Goal: Transaction & Acquisition: Purchase product/service

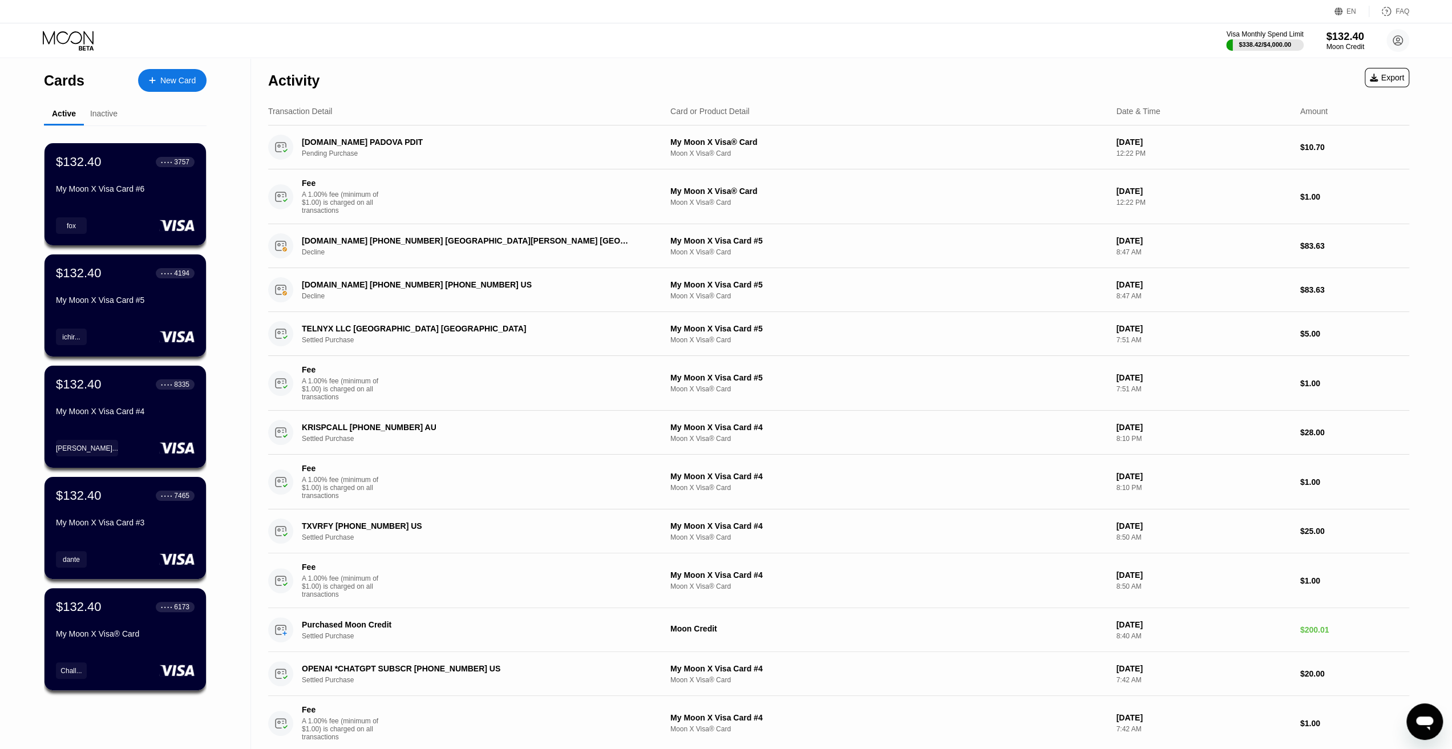
click at [1339, 35] on div "$132.40" at bounding box center [1345, 36] width 38 height 12
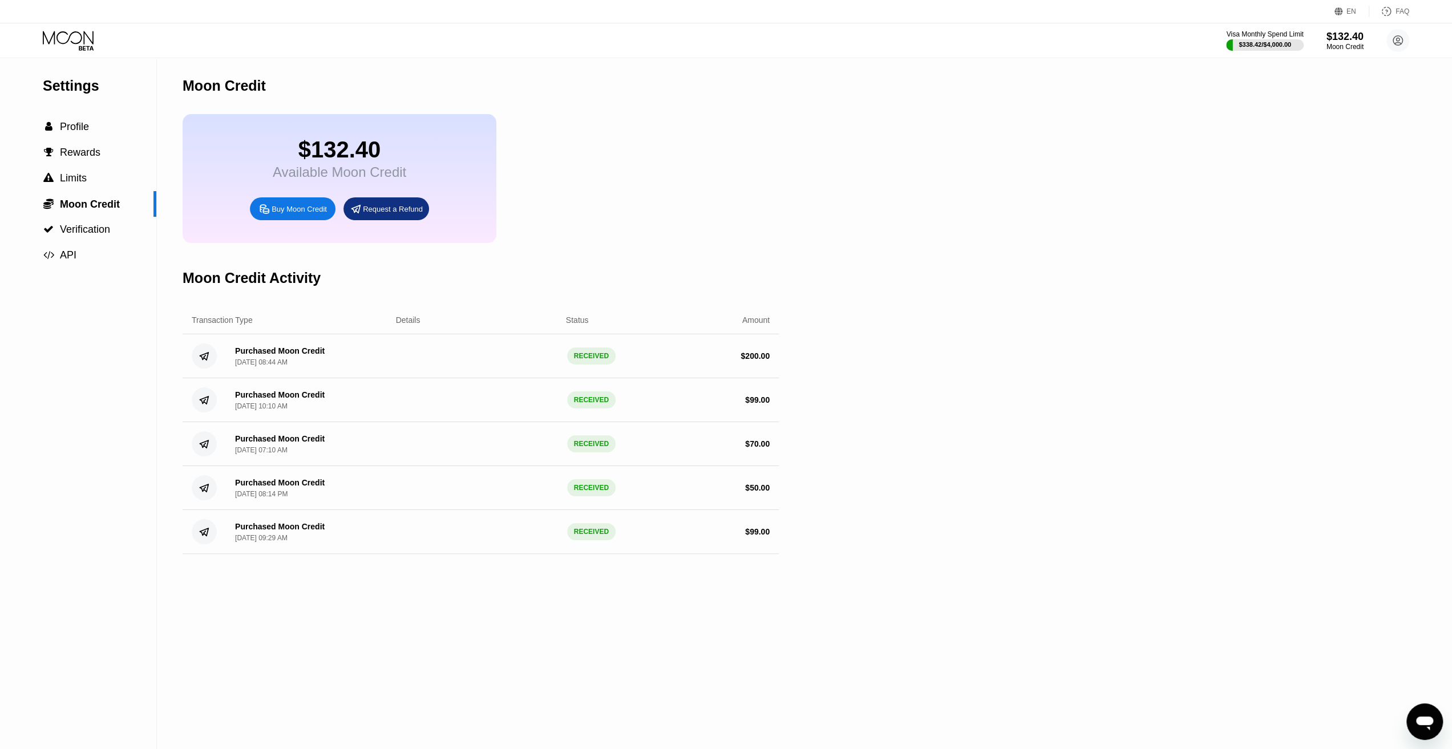
click at [303, 214] on div "Buy Moon Credit" at bounding box center [299, 209] width 55 height 10
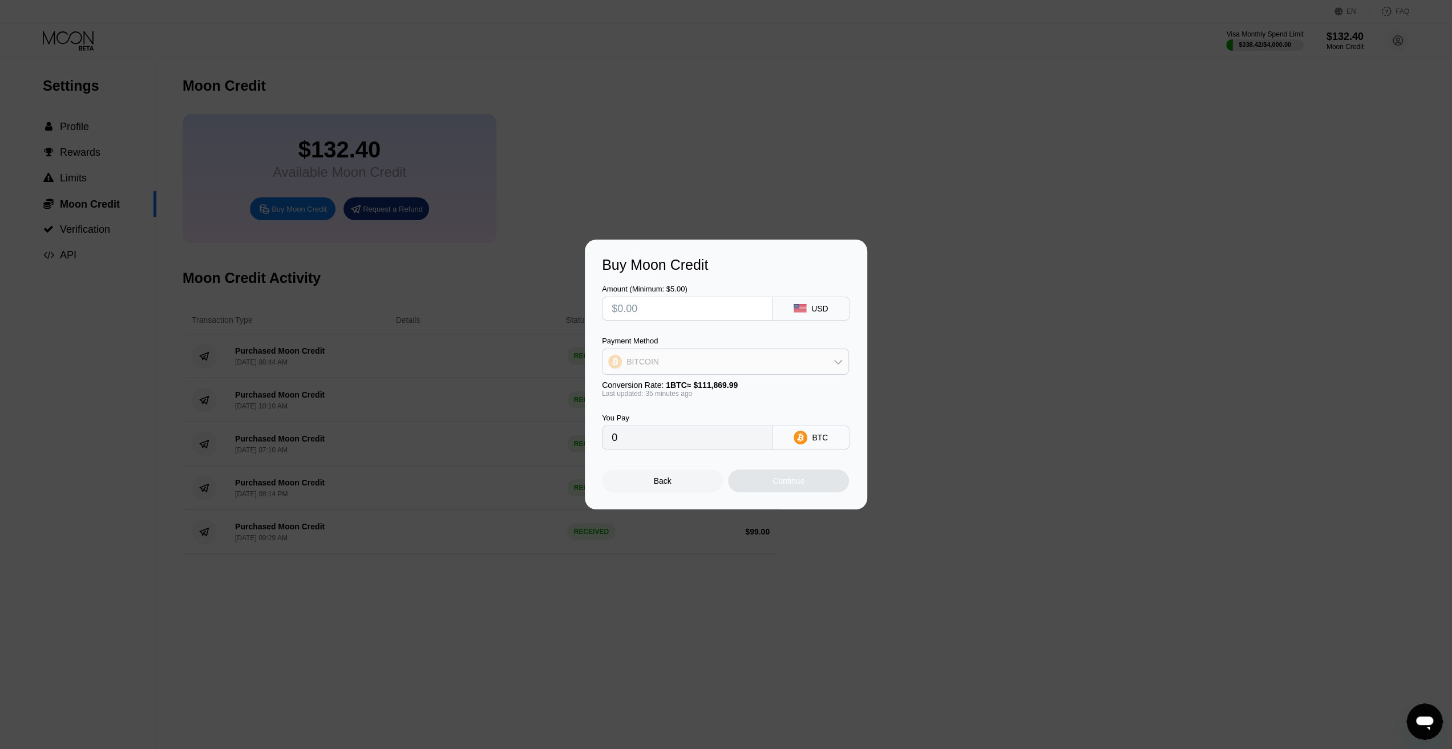
click at [730, 359] on div "BITCOIN" at bounding box center [725, 361] width 246 height 23
click at [697, 419] on div "USDT on TRON" at bounding box center [732, 418] width 215 height 9
type input "0.00"
click at [672, 312] on input "text" at bounding box center [687, 308] width 151 height 23
click at [683, 358] on div "USDT on TRON" at bounding box center [725, 361] width 246 height 23
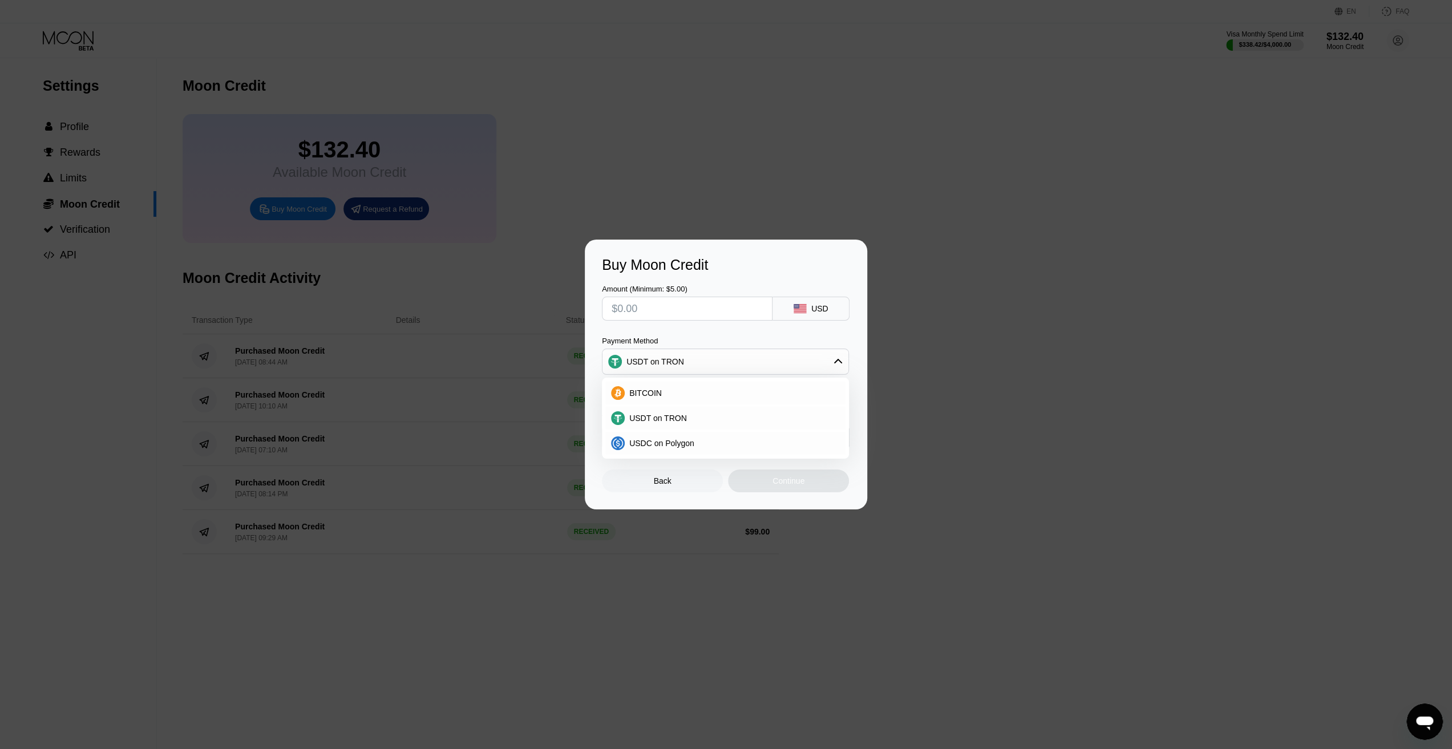
click at [683, 358] on div "USDT on TRON" at bounding box center [725, 361] width 246 height 23
click at [667, 313] on input "text" at bounding box center [687, 308] width 151 height 23
type input "$1"
type input "1.01"
type input "$10"
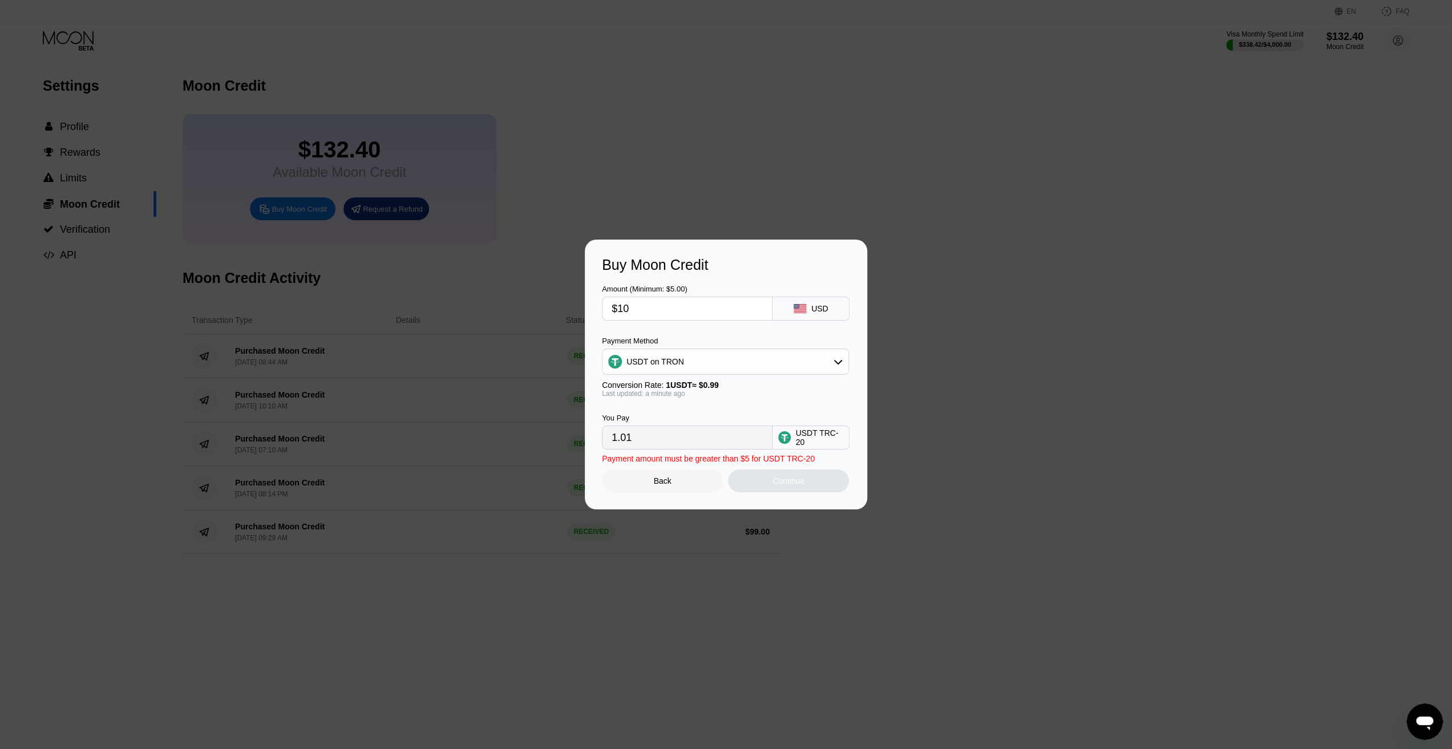
type input "10.10"
type input "$104"
type input "105.05"
type input "$104.7"
type input "105.76"
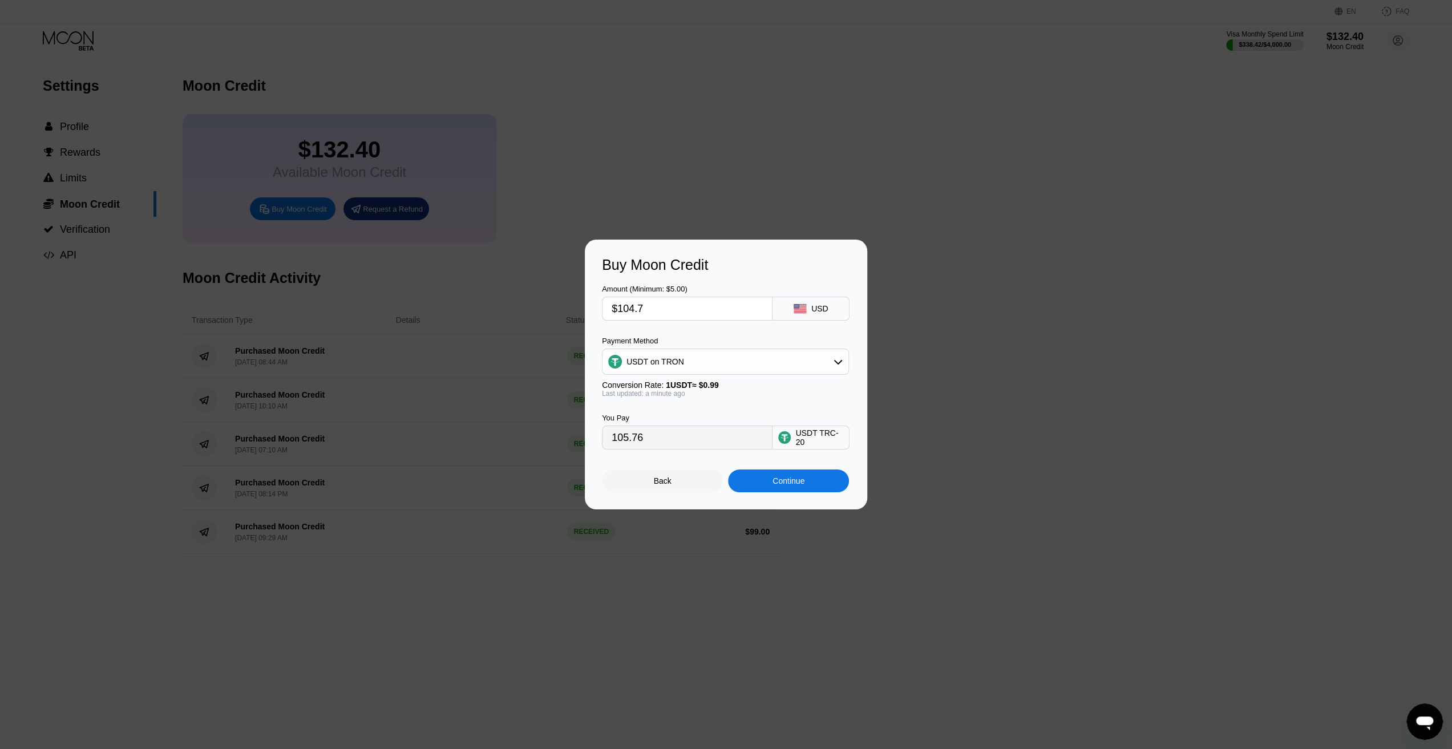
type input "$10.7"
type input "10.81"
type input "$103.7"
type input "104.75"
drag, startPoint x: 638, startPoint y: 307, endPoint x: 648, endPoint y: 307, distance: 10.3
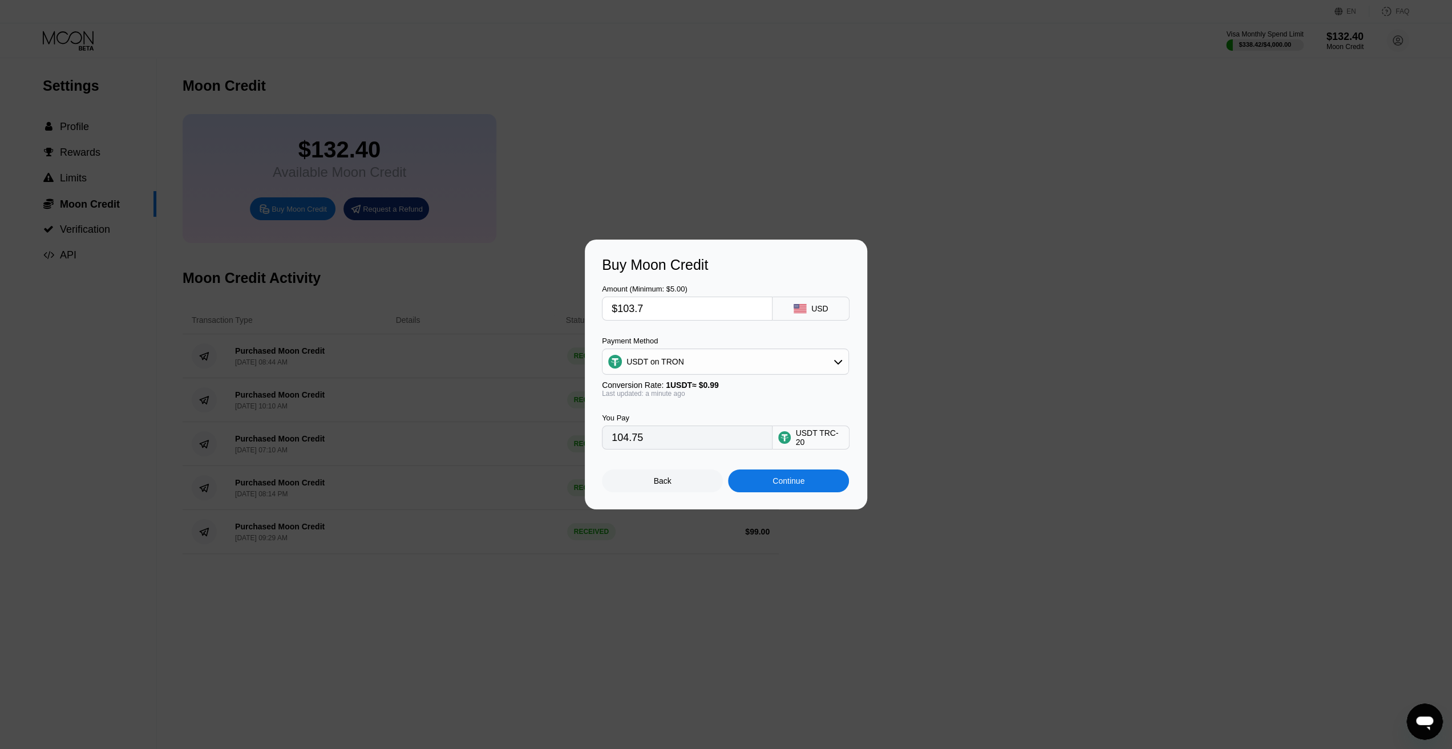
click at [648, 307] on input "$103.7" at bounding box center [687, 308] width 151 height 23
type input "$103.6"
type input "104.65"
type input "$103.6"
click at [777, 483] on div "Continue" at bounding box center [788, 480] width 32 height 9
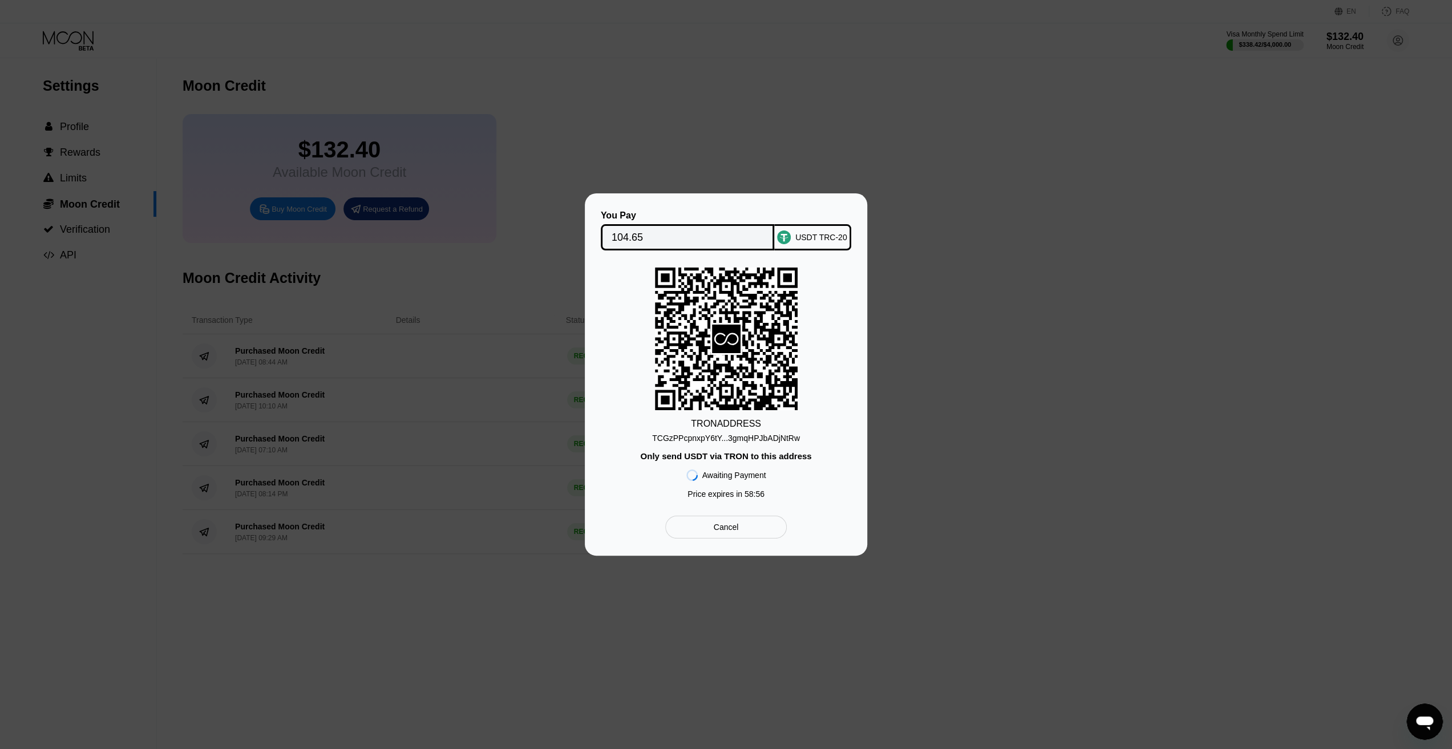
click at [764, 436] on div "TCGzPPcpnxpY6tY...3gmqHPJbADjNtRw" at bounding box center [726, 438] width 148 height 9
click at [763, 441] on div "TCGzPPcpnxpY6tY...3gmqHPJbADjNtRw" at bounding box center [726, 438] width 148 height 9
click at [720, 532] on div "Cancel" at bounding box center [726, 527] width 25 height 10
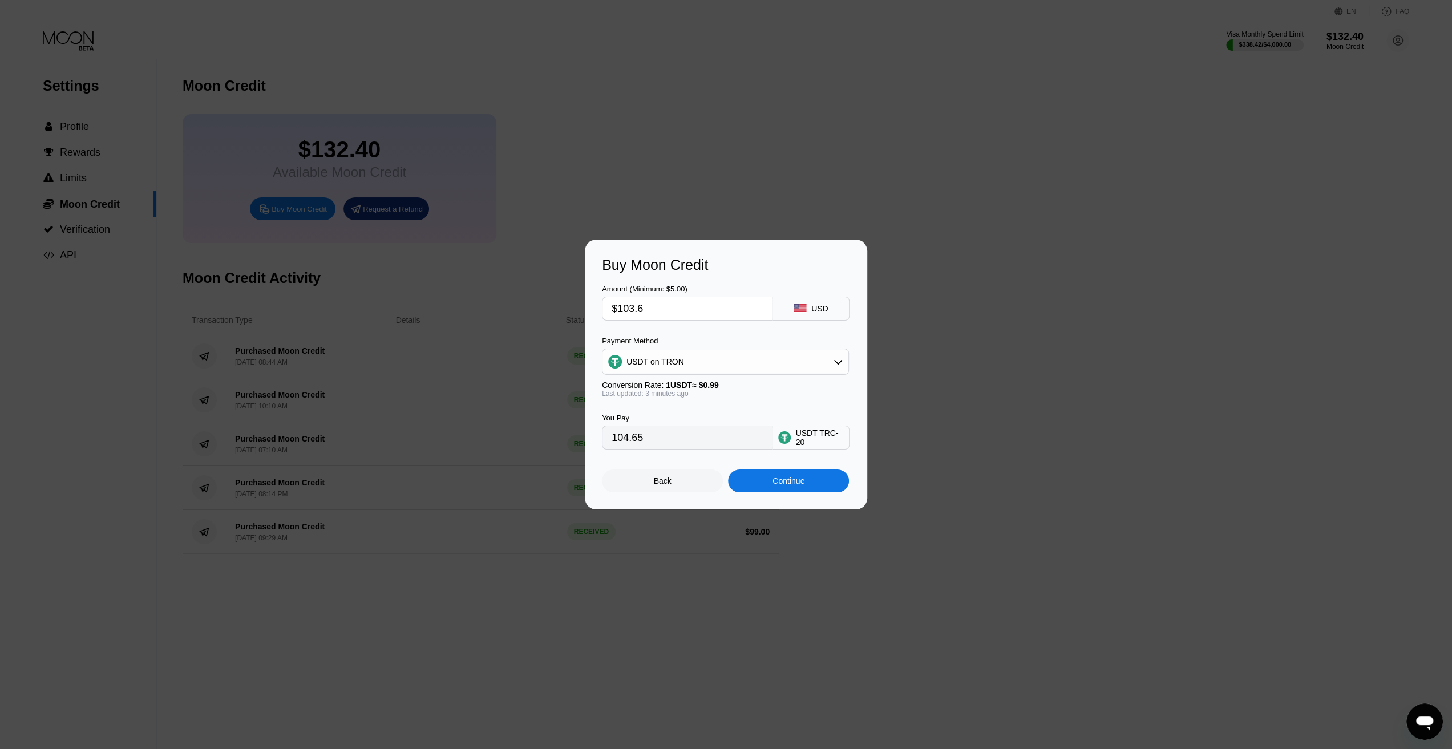
drag, startPoint x: 630, startPoint y: 440, endPoint x: 650, endPoint y: 440, distance: 20.5
click at [650, 441] on input "104.65" at bounding box center [687, 437] width 151 height 23
click at [674, 487] on div "Back" at bounding box center [662, 480] width 121 height 23
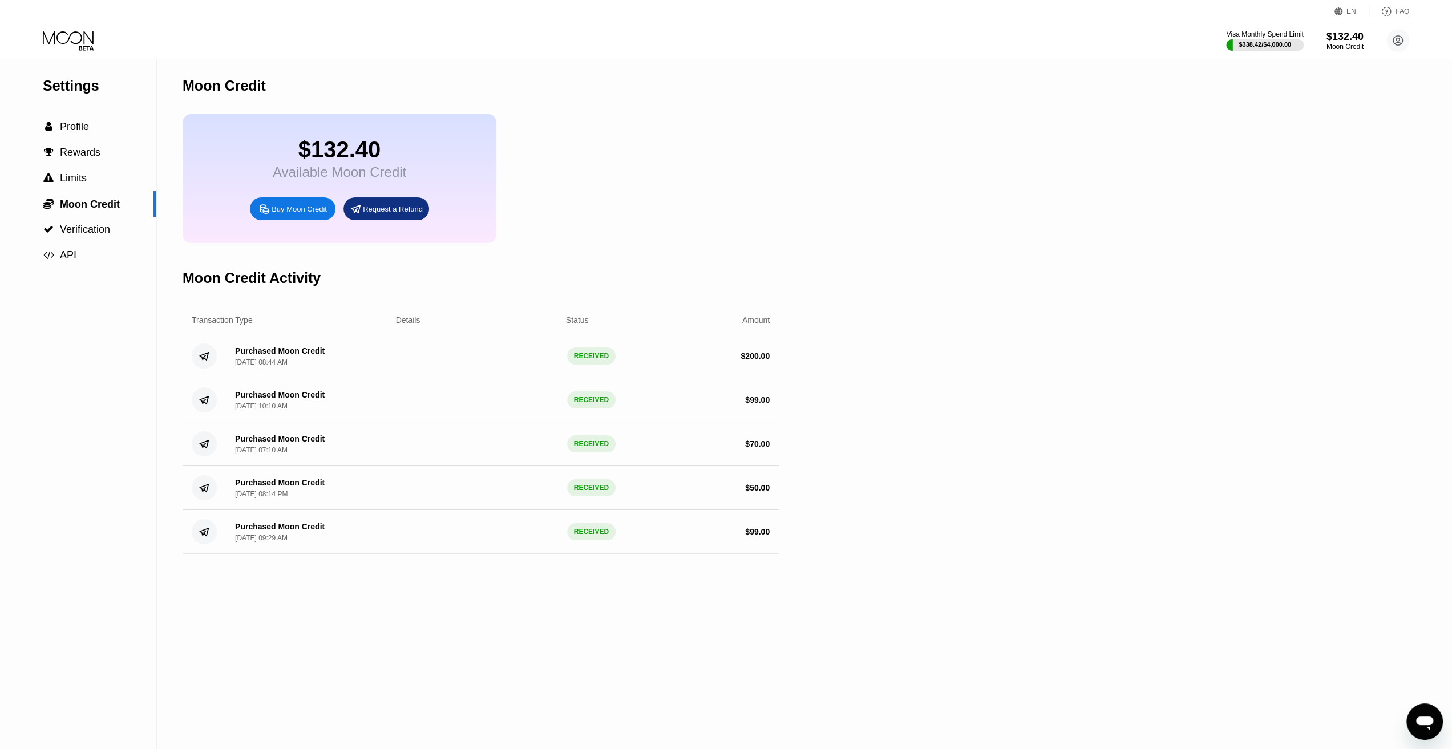
click at [284, 209] on div "Buy Moon Credit" at bounding box center [293, 208] width 86 height 23
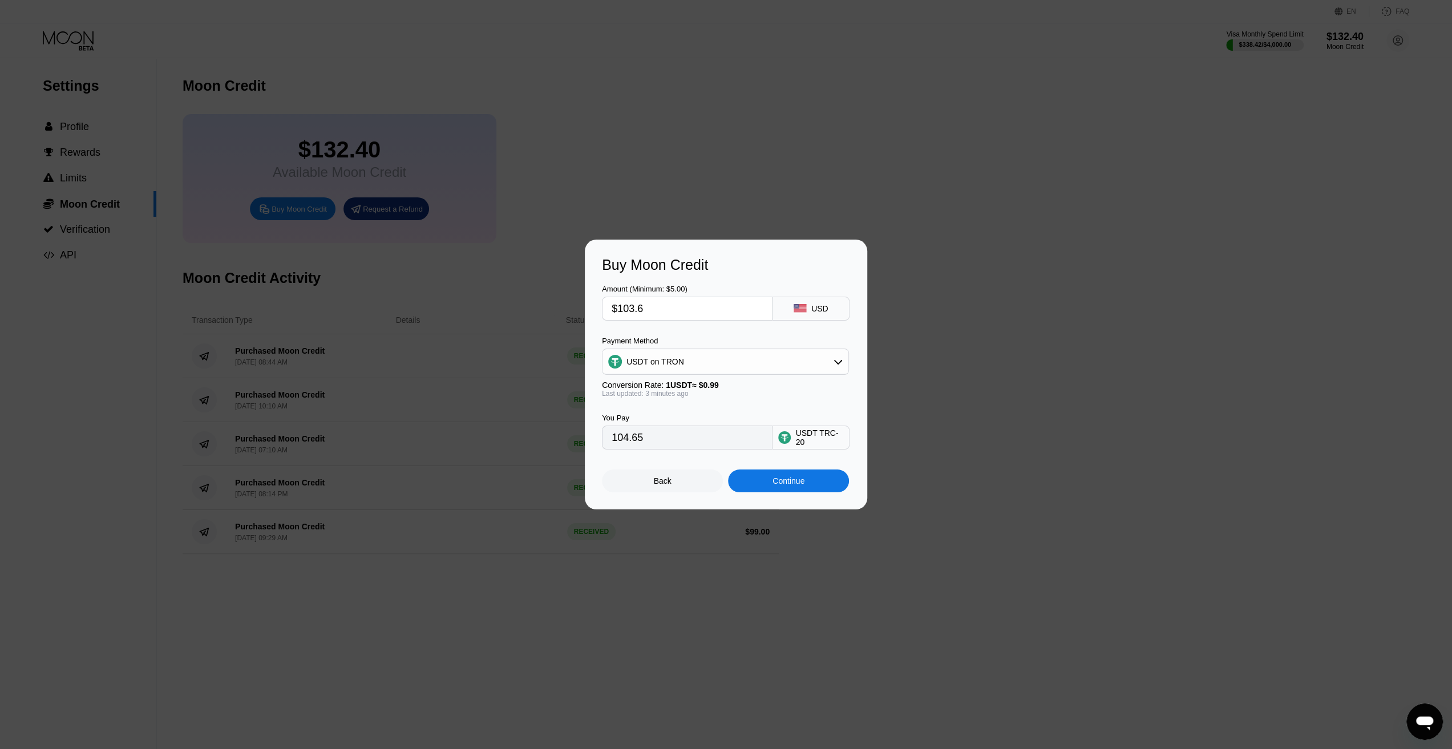
click at [695, 361] on div "USDT on TRON" at bounding box center [725, 361] width 246 height 23
click at [593, 459] on div "Buy Moon Credit Amount (Minimum: $5.00) $103.6 USD Payment Method USDT on TRON …" at bounding box center [726, 375] width 282 height 270
click at [633, 314] on input "$103.6" at bounding box center [687, 308] width 151 height 23
drag, startPoint x: 628, startPoint y: 309, endPoint x: 730, endPoint y: 309, distance: 102.7
click at [727, 309] on input "$103.6" at bounding box center [687, 308] width 151 height 23
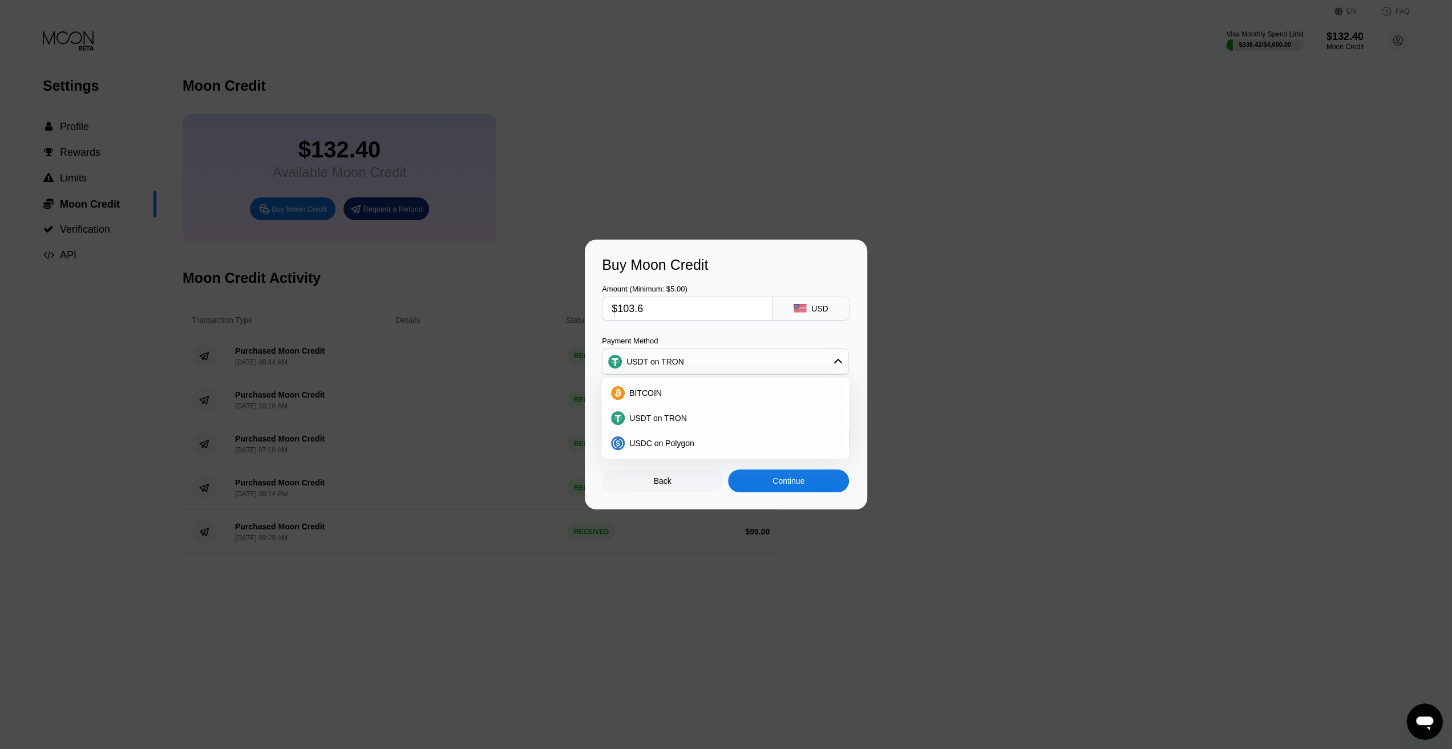
type input "$103"
type input "104.04"
type input "$103"
click at [771, 282] on div "Amount (Minimum: $5.00) $103 USD" at bounding box center [726, 296] width 248 height 47
click at [782, 482] on div "Continue" at bounding box center [788, 480] width 32 height 9
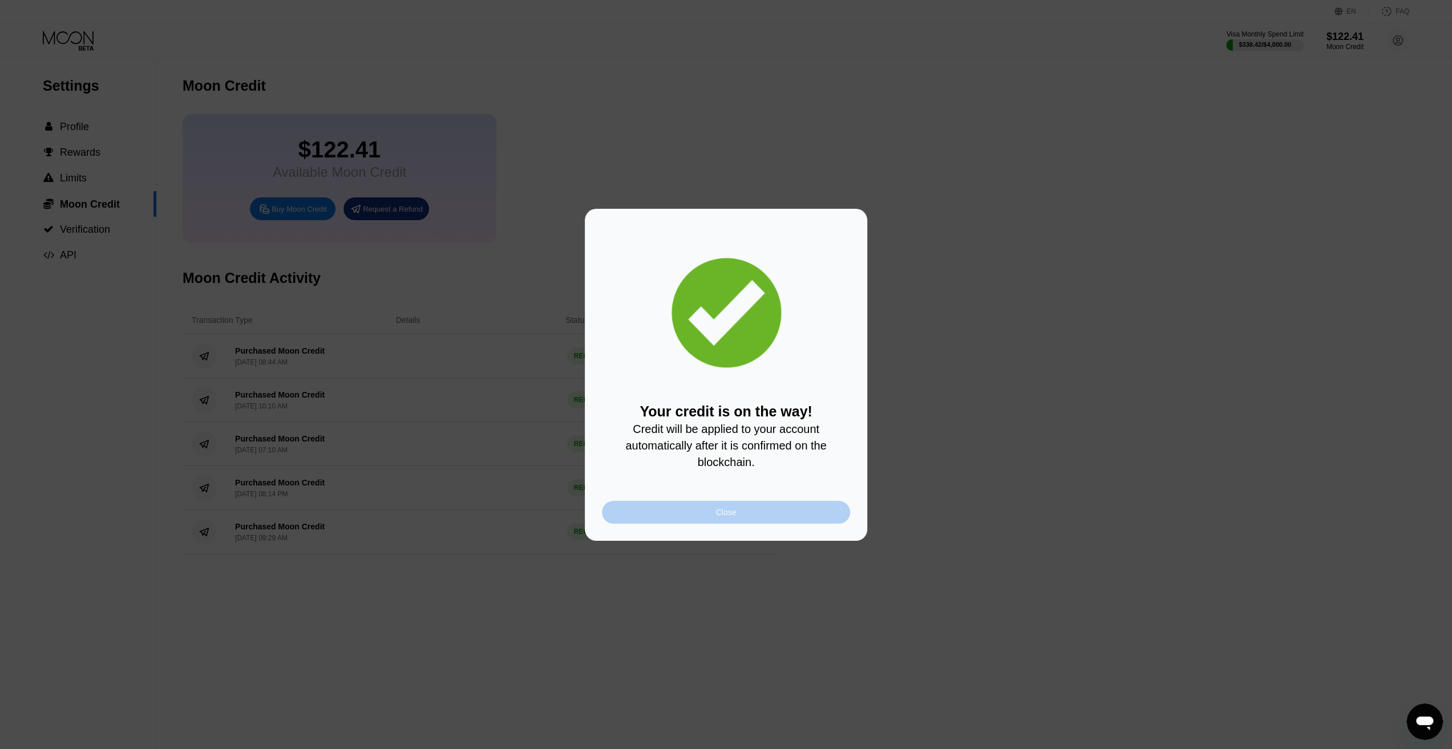
click at [784, 520] on div "Close" at bounding box center [726, 512] width 248 height 23
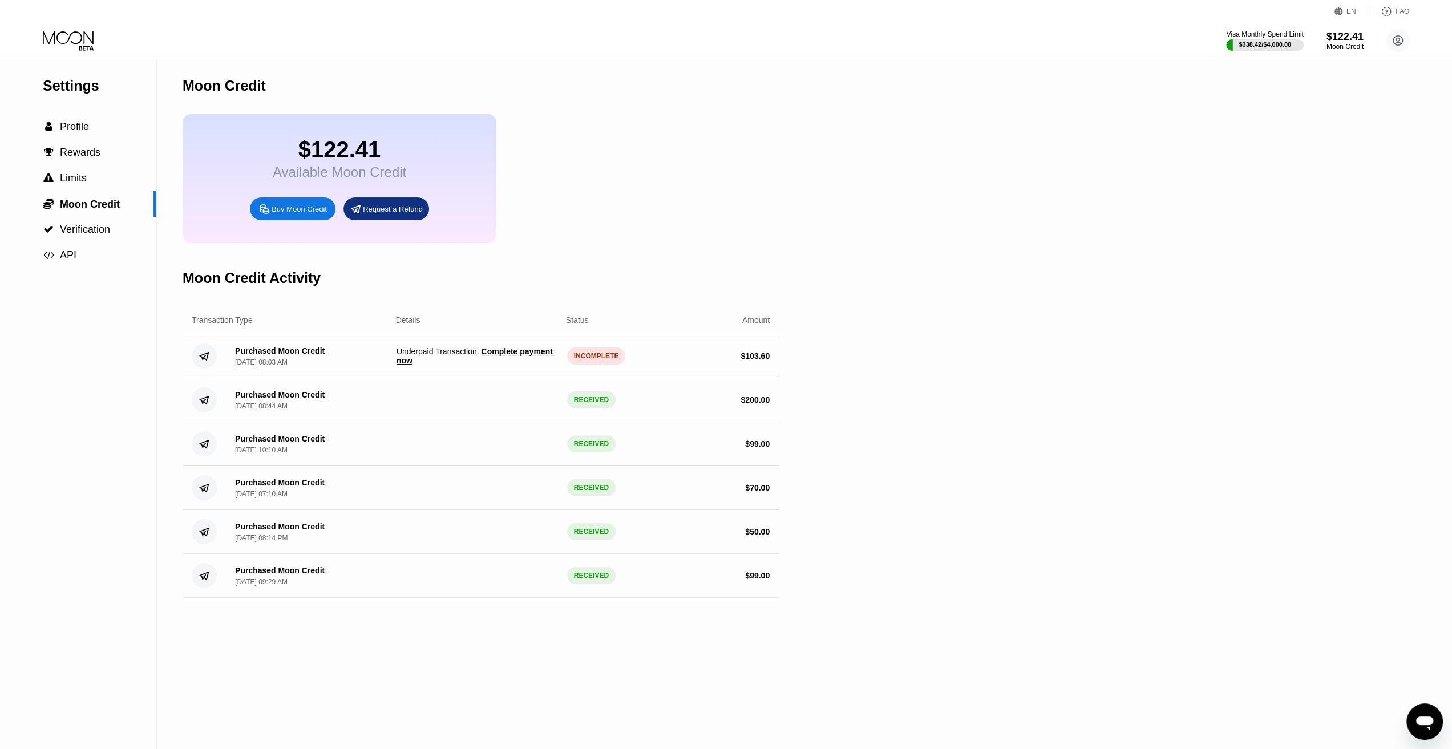
click at [519, 364] on span "Complete payment now" at bounding box center [475, 356] width 159 height 18
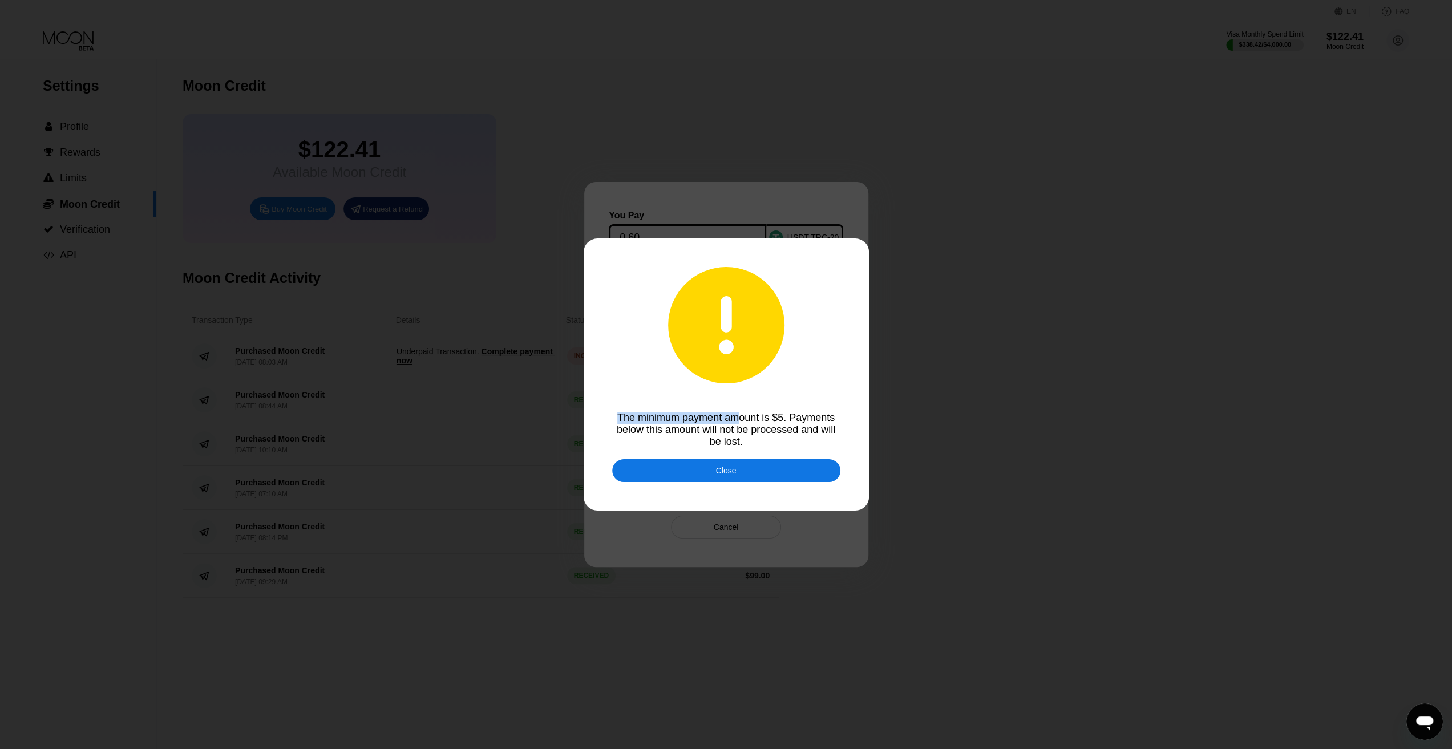
drag, startPoint x: 618, startPoint y: 415, endPoint x: 742, endPoint y: 420, distance: 123.3
click at [739, 420] on div "The minimum payment amount is $5. Payments below this amount will not be proces…" at bounding box center [726, 430] width 228 height 36
click at [747, 420] on div "The minimum payment amount is $5. Payments below this amount will not be proces…" at bounding box center [726, 430] width 228 height 36
click at [759, 471] on div "Close" at bounding box center [726, 470] width 228 height 23
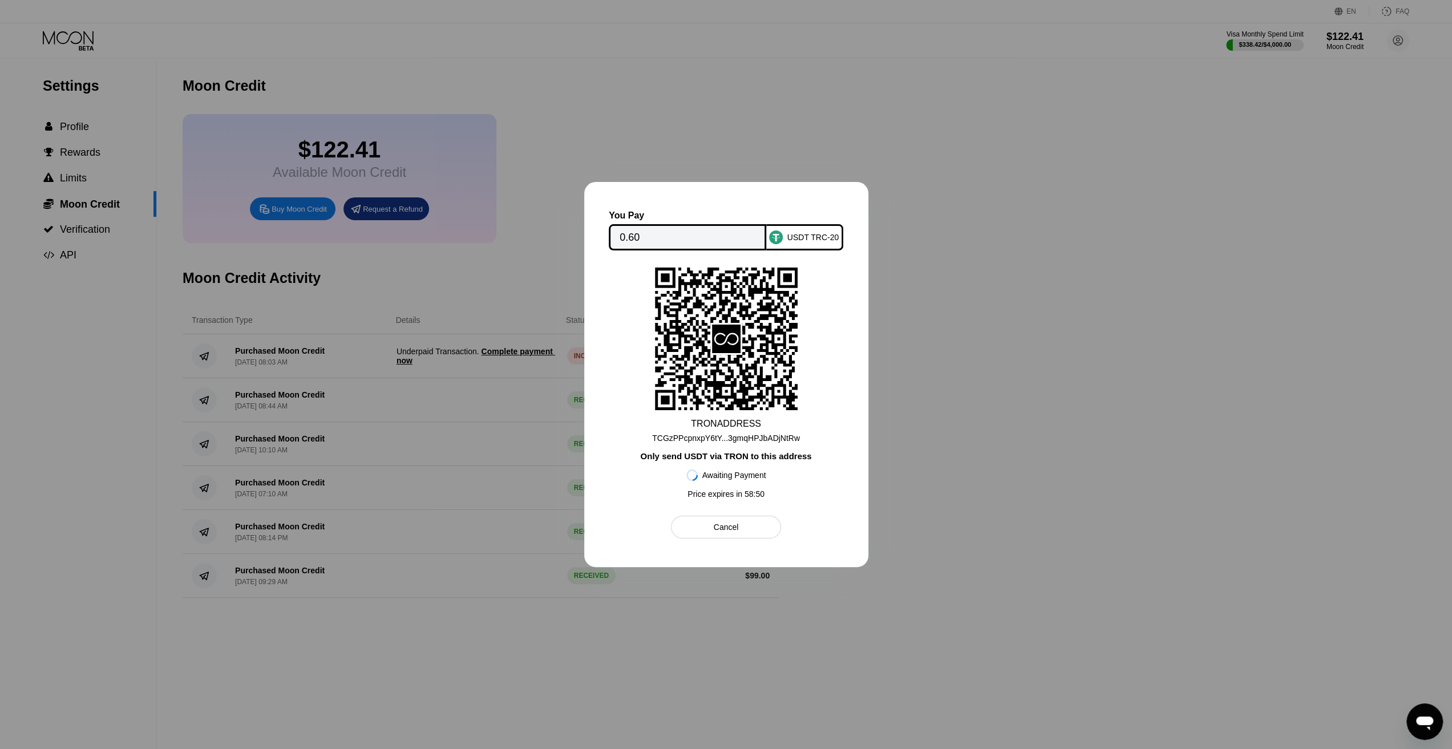
click at [961, 349] on div at bounding box center [726, 374] width 1452 height 749
click at [989, 419] on div at bounding box center [726, 374] width 1452 height 749
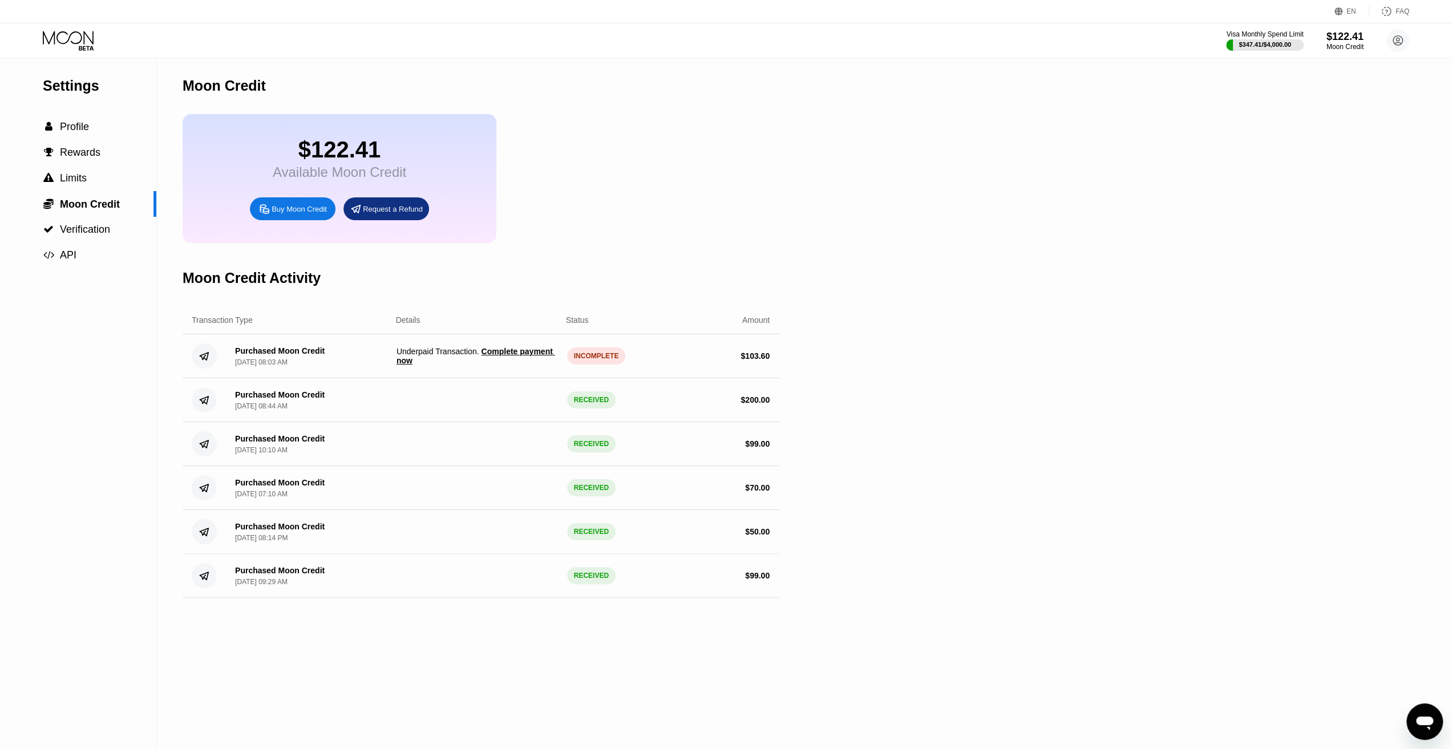
click at [499, 363] on span "Complete payment now" at bounding box center [475, 356] width 159 height 18
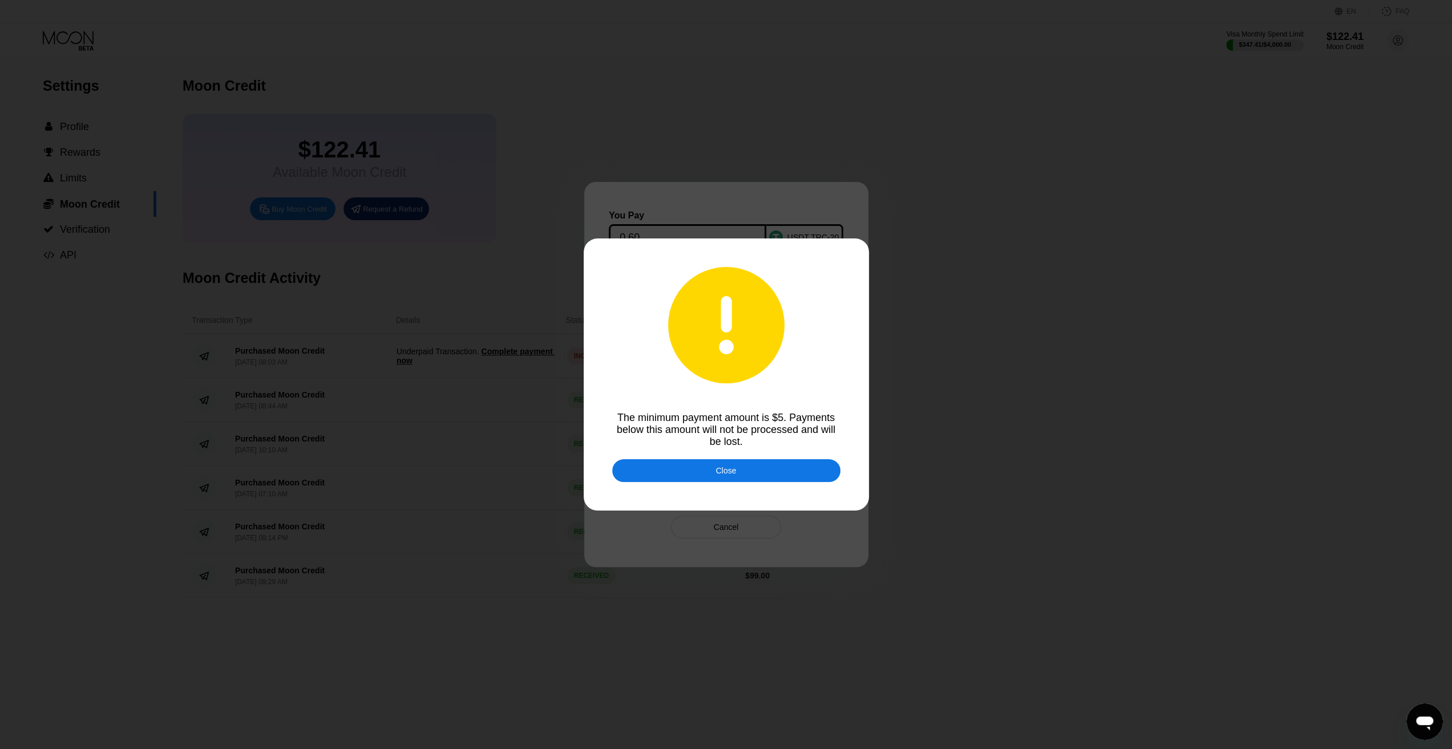
click at [636, 474] on div "Close" at bounding box center [726, 470] width 228 height 23
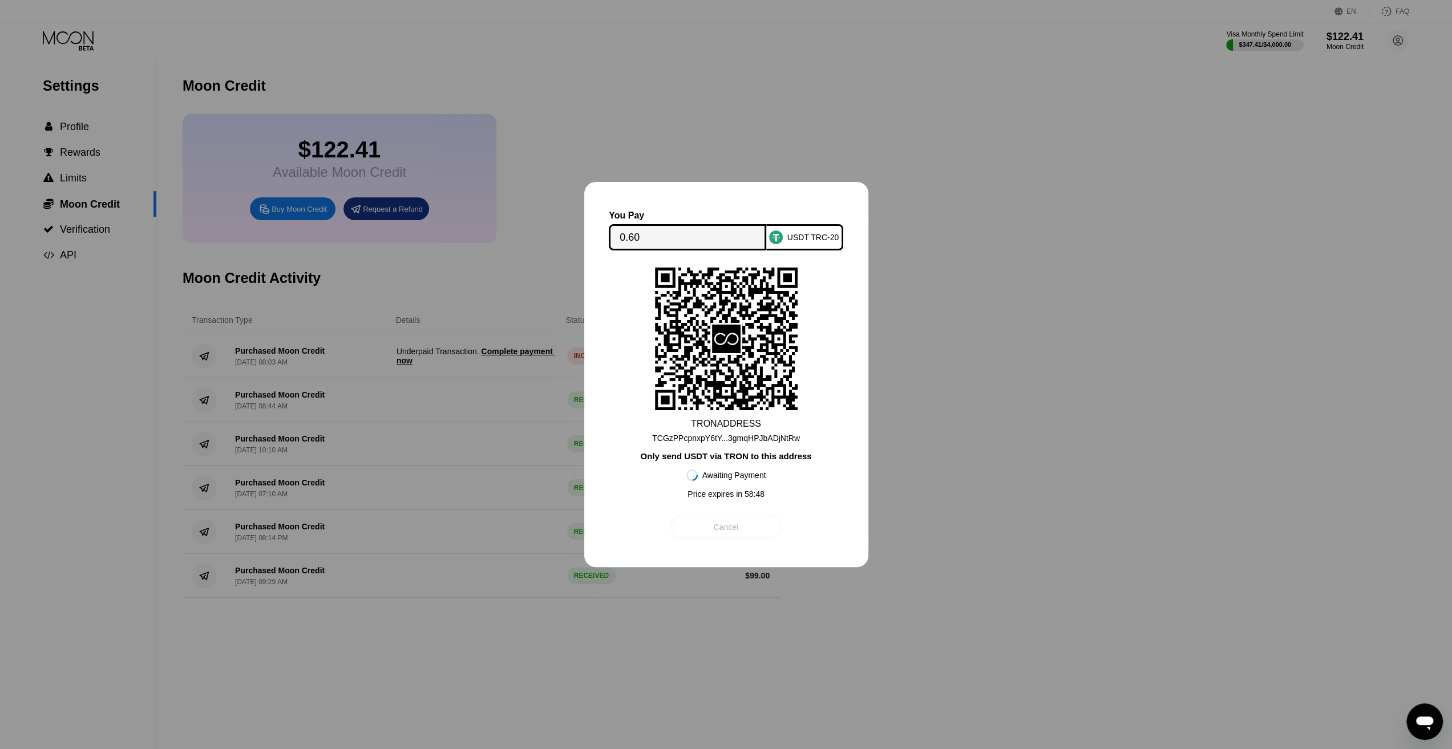
click at [709, 535] on div "Cancel" at bounding box center [726, 527] width 110 height 23
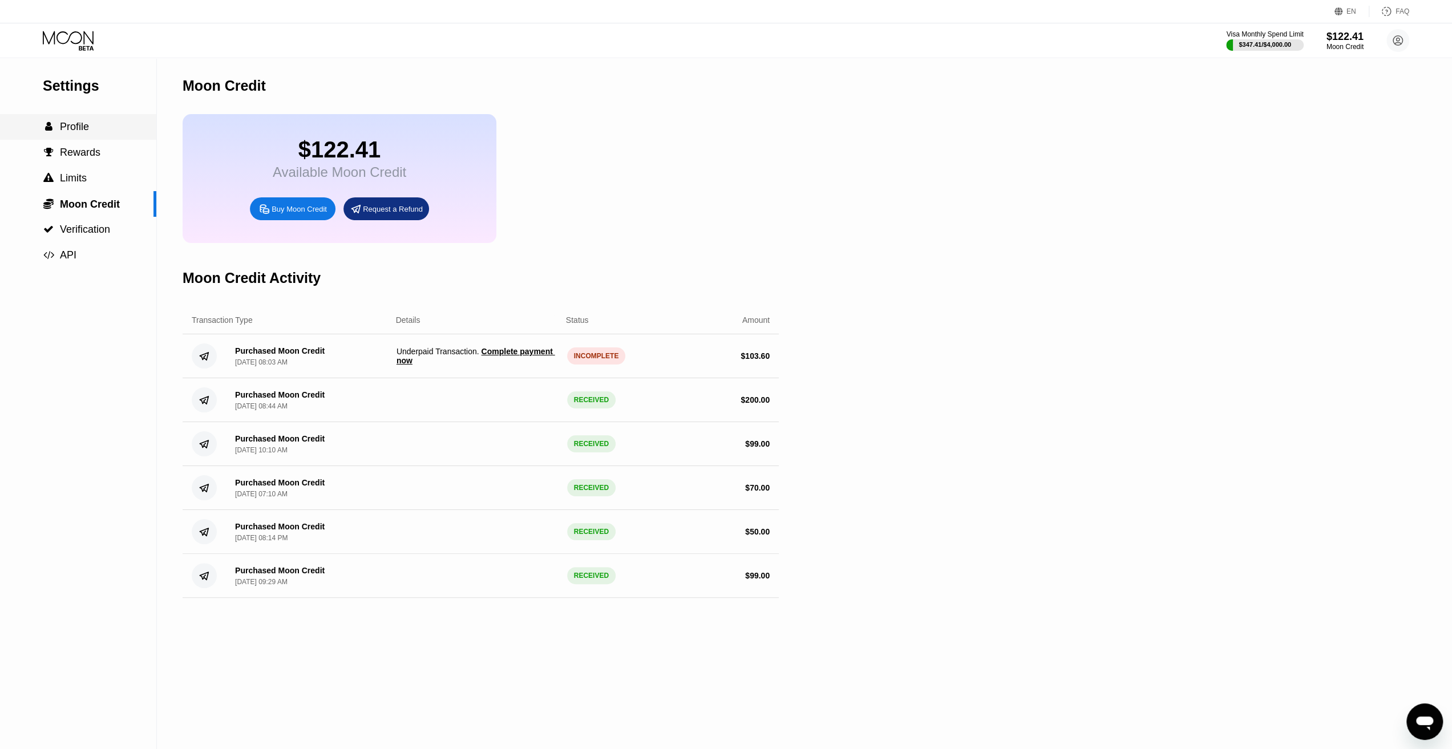
click at [84, 123] on span "Profile" at bounding box center [74, 126] width 29 height 11
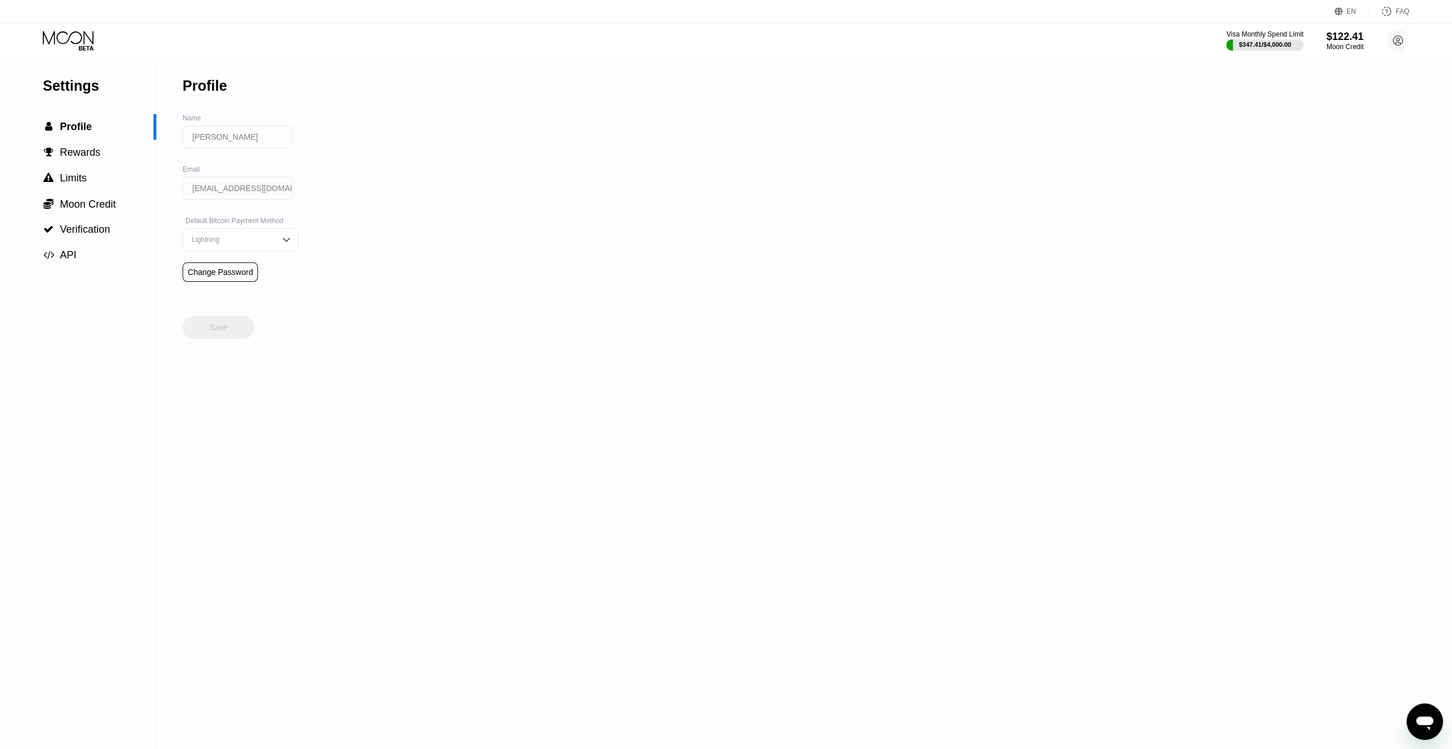
click at [74, 83] on div "Settings" at bounding box center [100, 86] width 114 height 17
click at [70, 41] on icon at bounding box center [69, 41] width 53 height 20
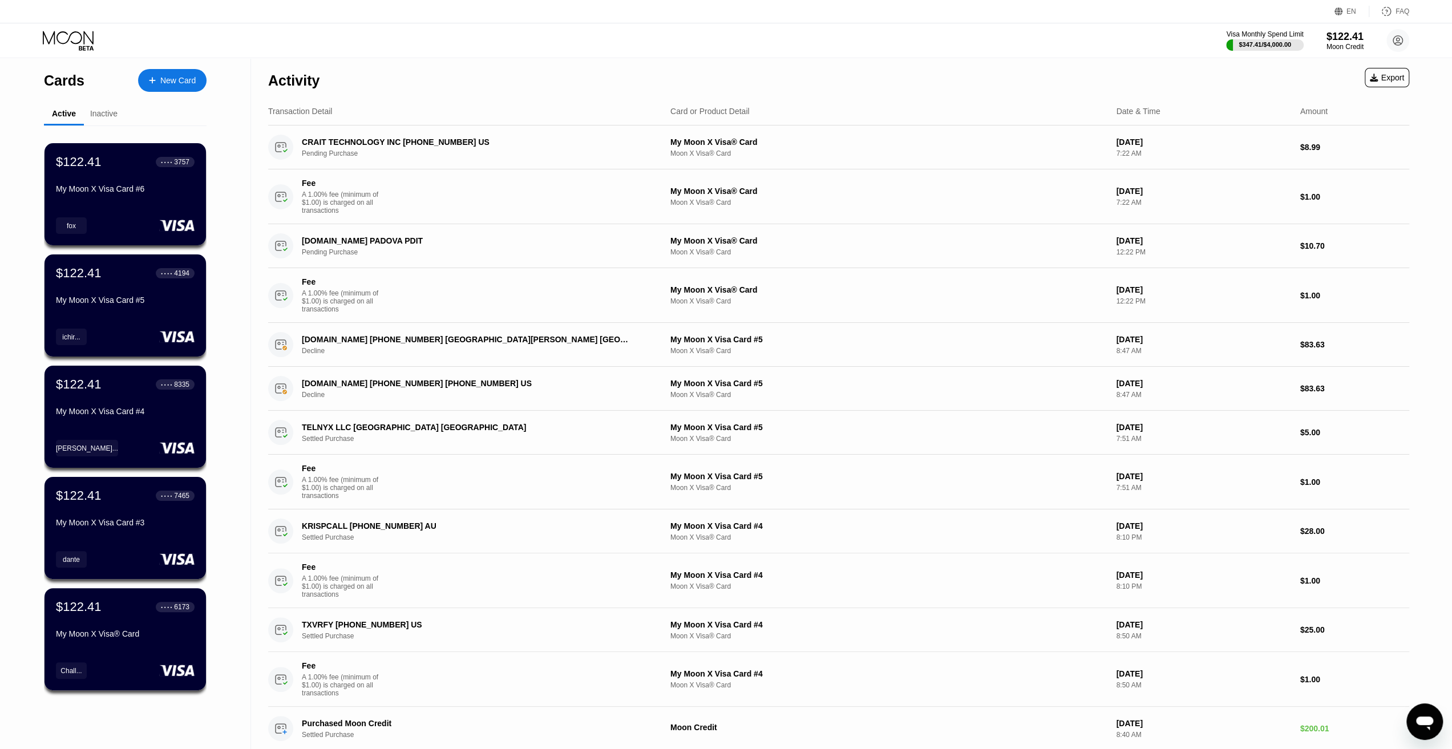
click at [624, 66] on div "Activity Export" at bounding box center [838, 78] width 1141 height 40
click at [1335, 45] on div "Moon Credit" at bounding box center [1345, 47] width 38 height 8
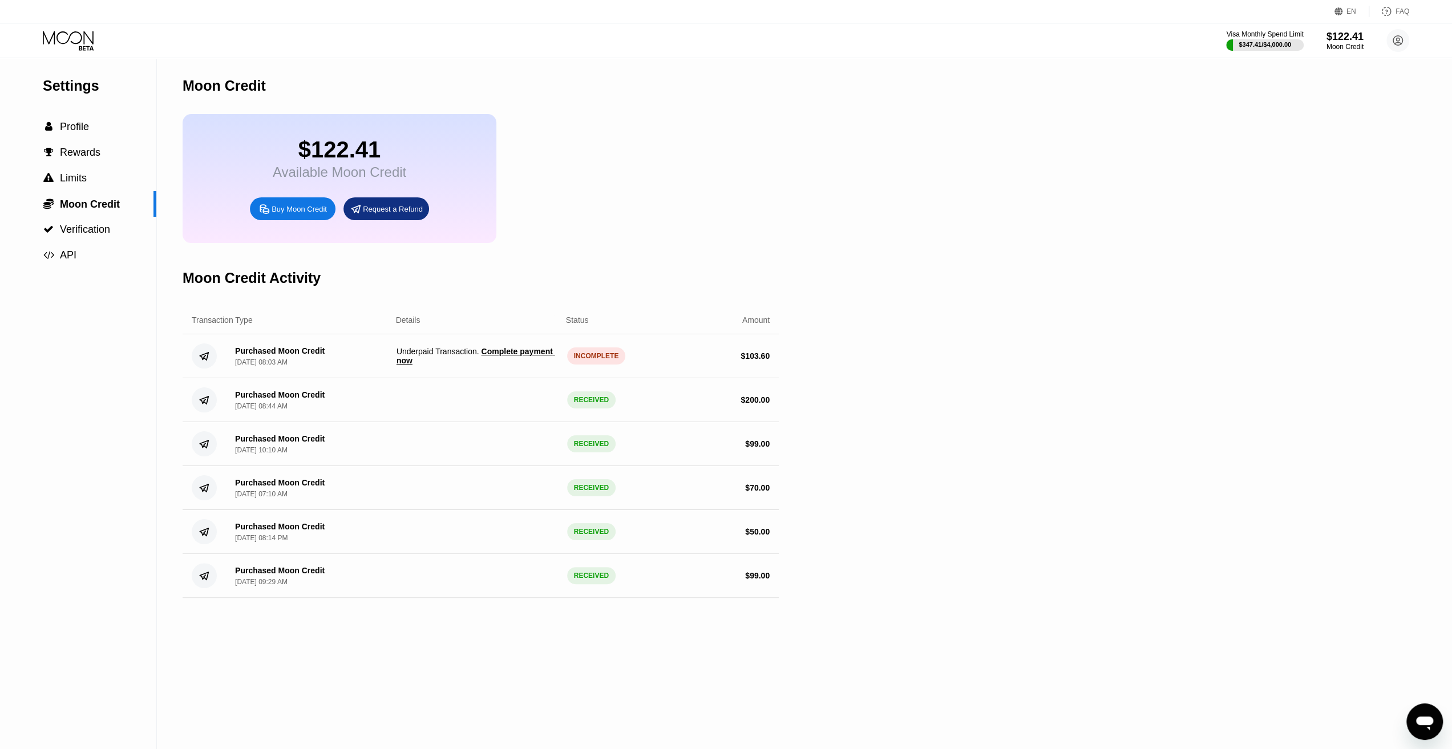
click at [524, 365] on span "Complete payment now" at bounding box center [475, 356] width 159 height 18
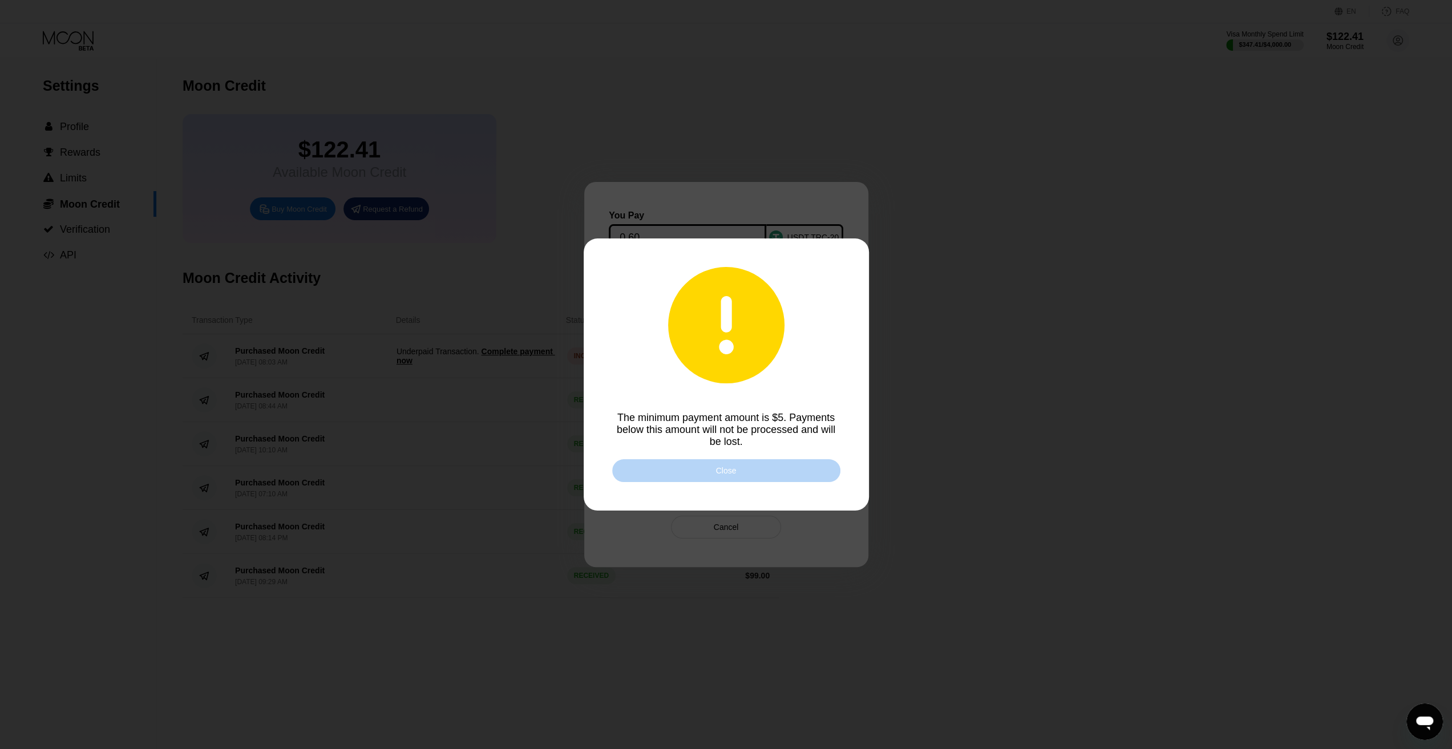
click at [706, 477] on div "Close" at bounding box center [726, 470] width 228 height 23
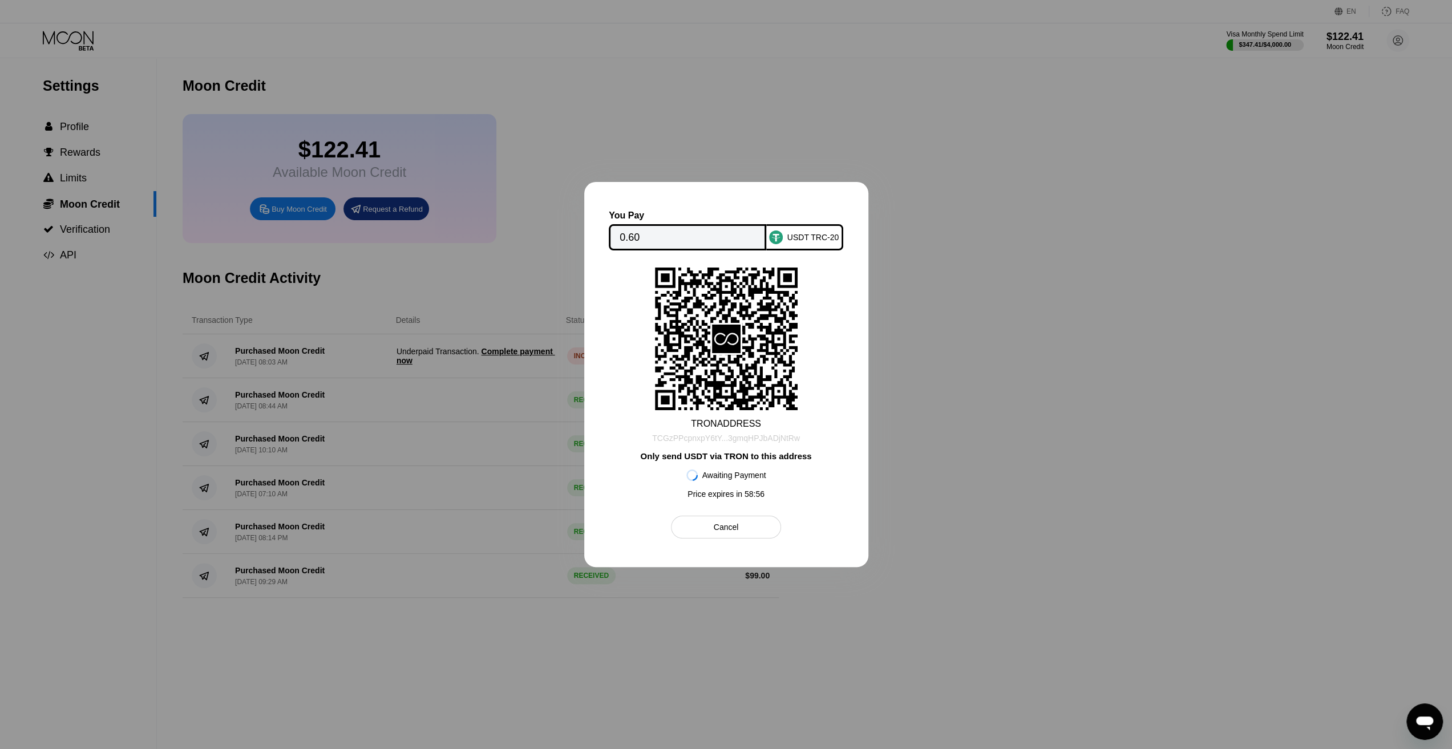
click at [746, 438] on div "TCGzPPcpnxpY6tY...3gmqHPJbADjNtRw" at bounding box center [726, 438] width 148 height 9
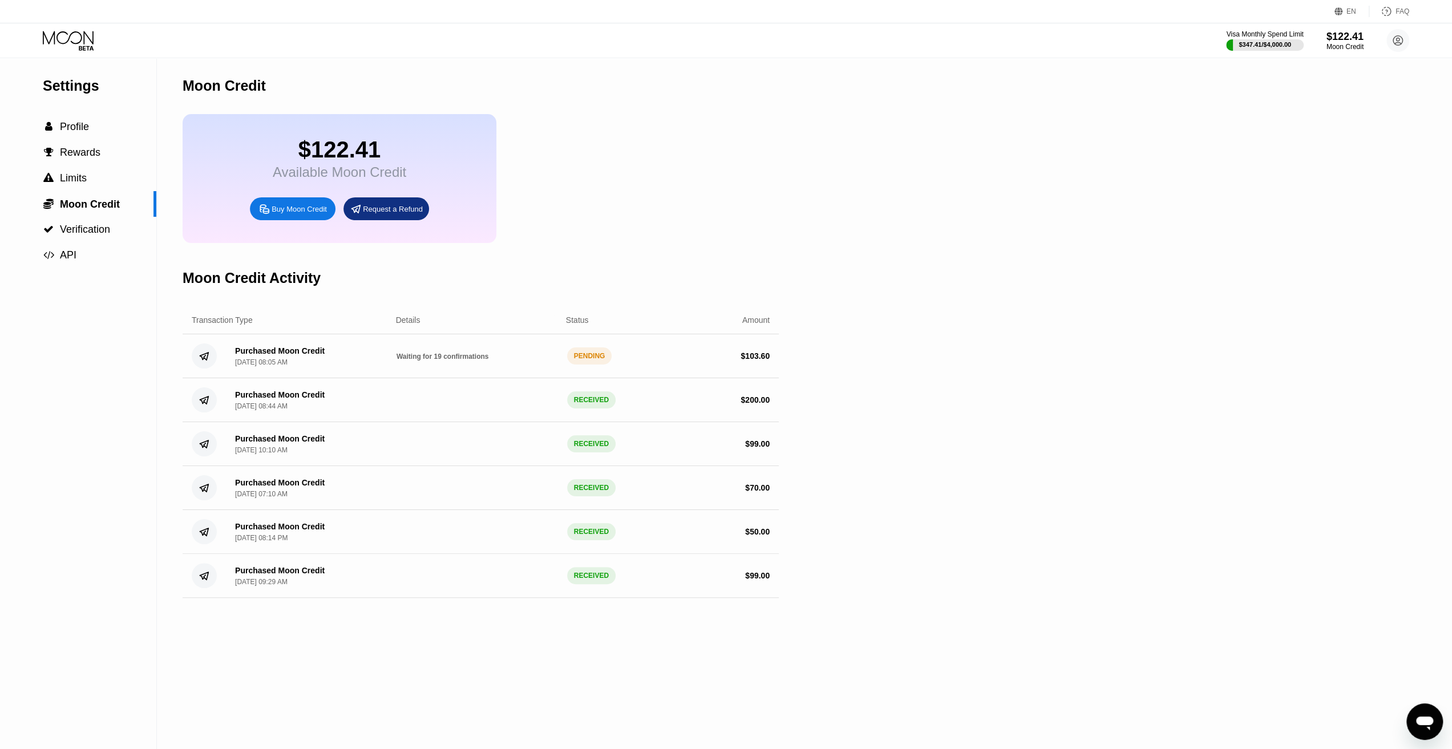
click at [898, 221] on div "Settings  Profile  Rewards  Limits  Moon Credit  Verification  API Moon C…" at bounding box center [726, 403] width 1452 height 691
click at [1102, 427] on div "Settings  Profile  Rewards  Limits  Moon Credit  Verification  API Moon C…" at bounding box center [726, 403] width 1452 height 691
click at [1013, 229] on div "Settings  Profile  Rewards  Limits  Moon Credit  Verification  API Moon C…" at bounding box center [726, 403] width 1452 height 691
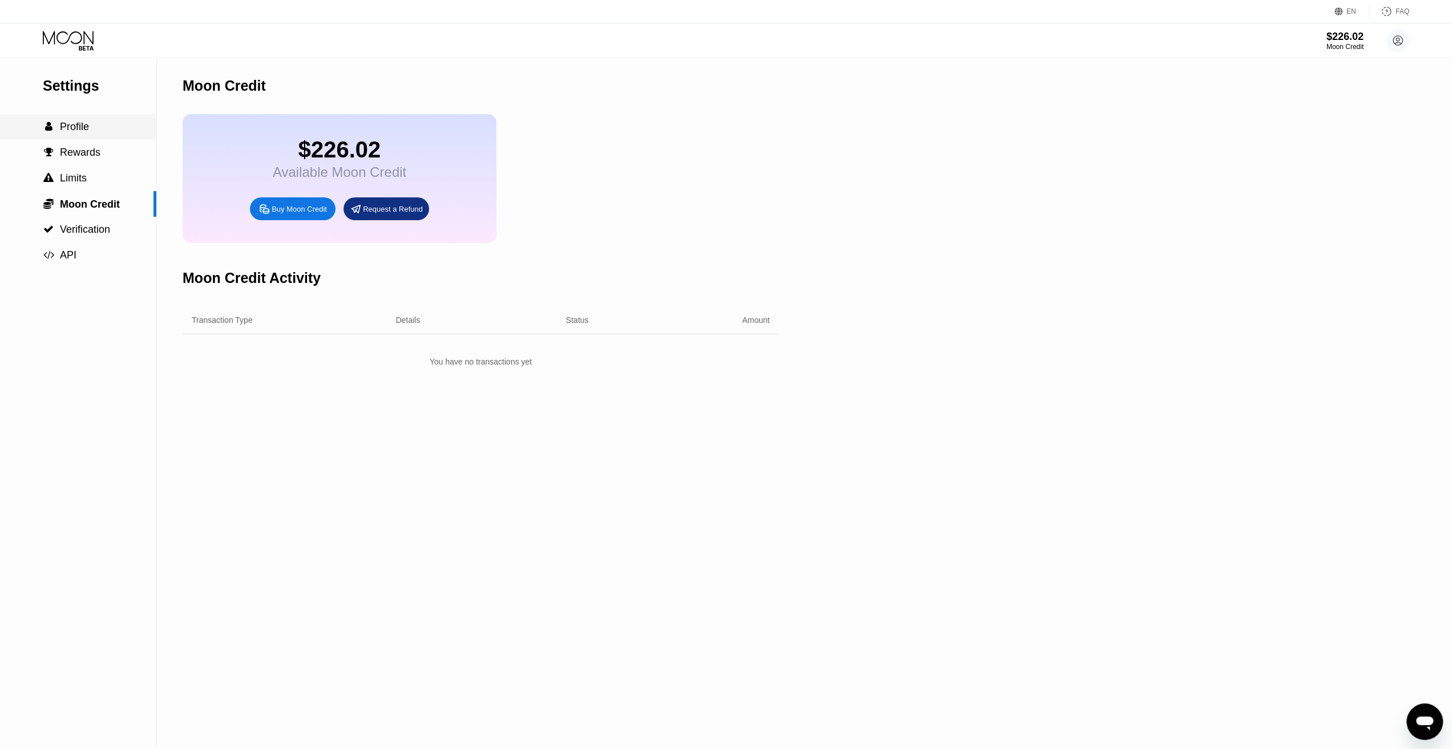
click at [91, 133] on div " Profile" at bounding box center [78, 127] width 156 height 12
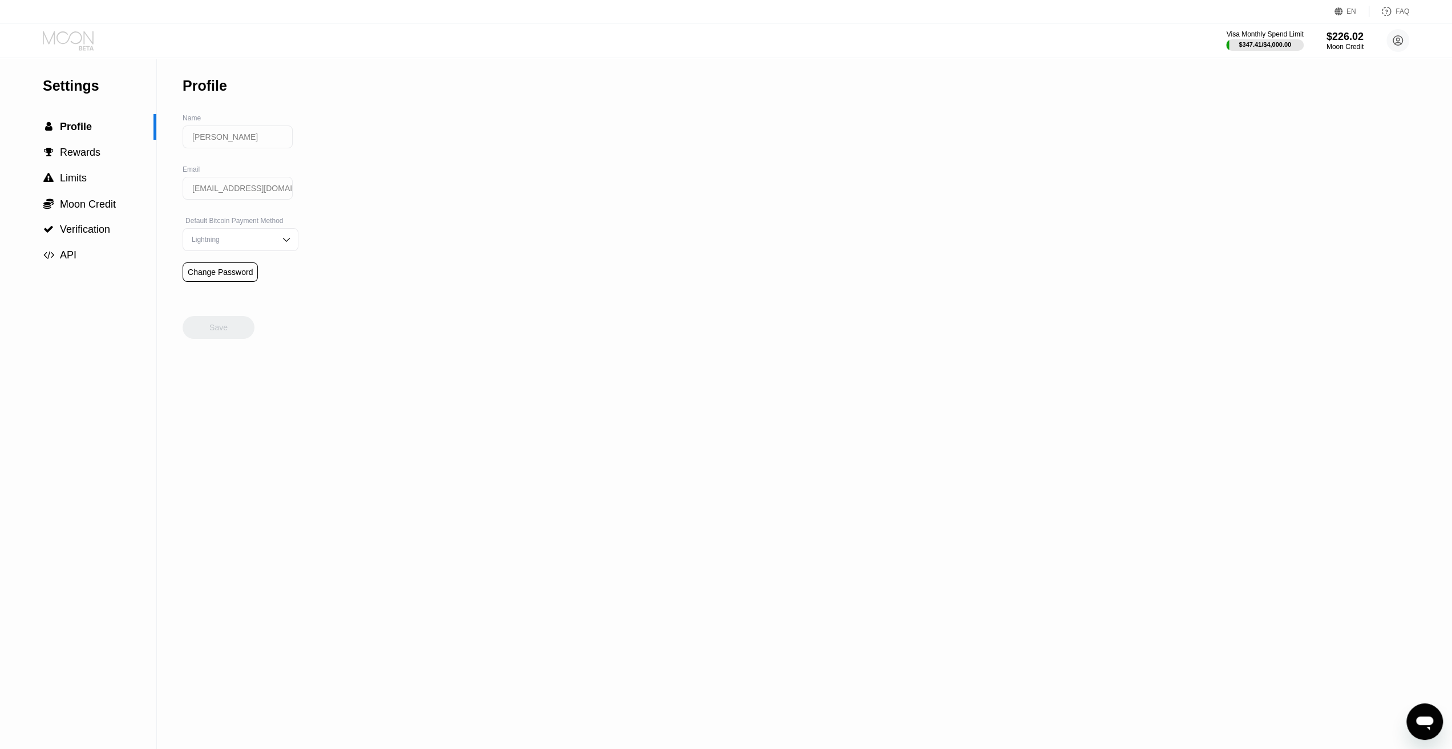
click at [66, 35] on icon at bounding box center [69, 41] width 53 height 20
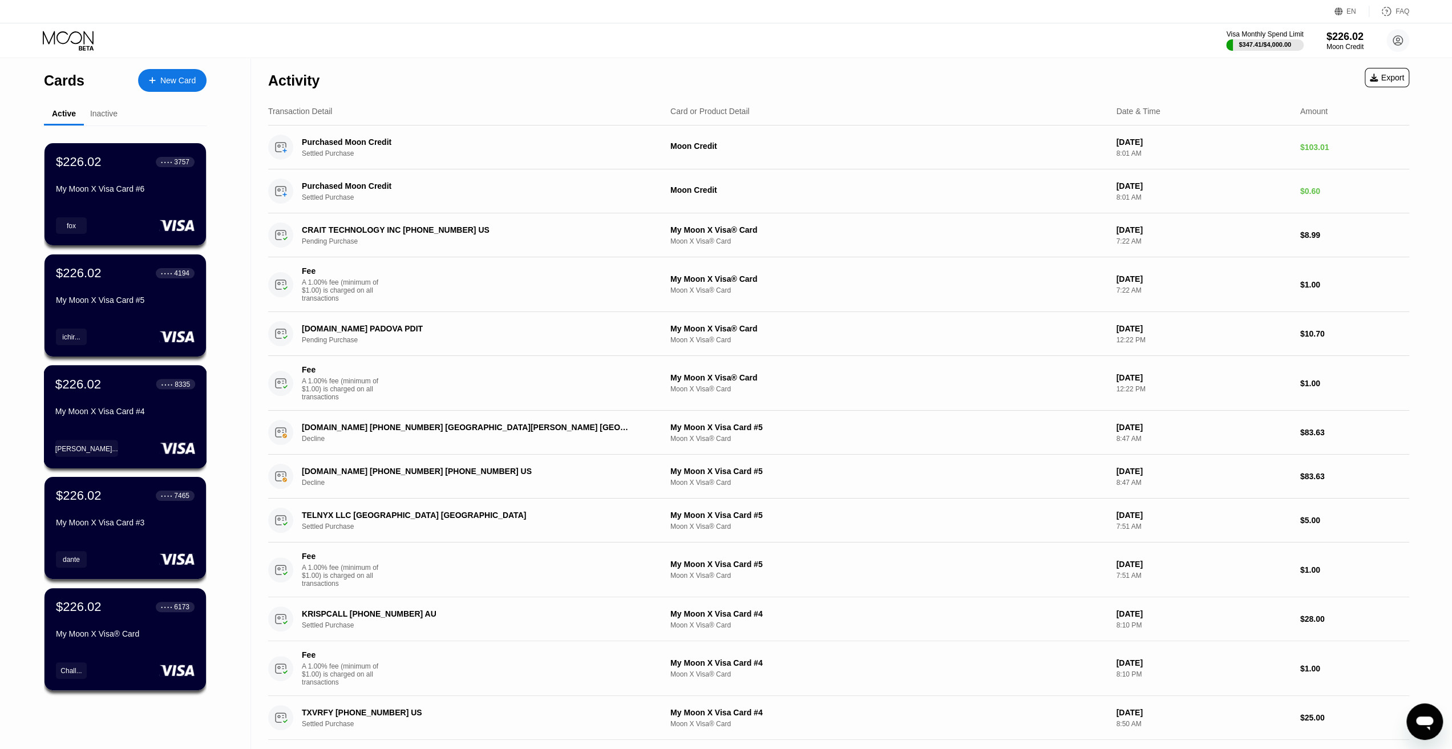
click at [103, 436] on div "$226.02 ● ● ● ● 8335 My Moon X Visa Card #4 [PERSON_NAME]..." at bounding box center [125, 416] width 163 height 103
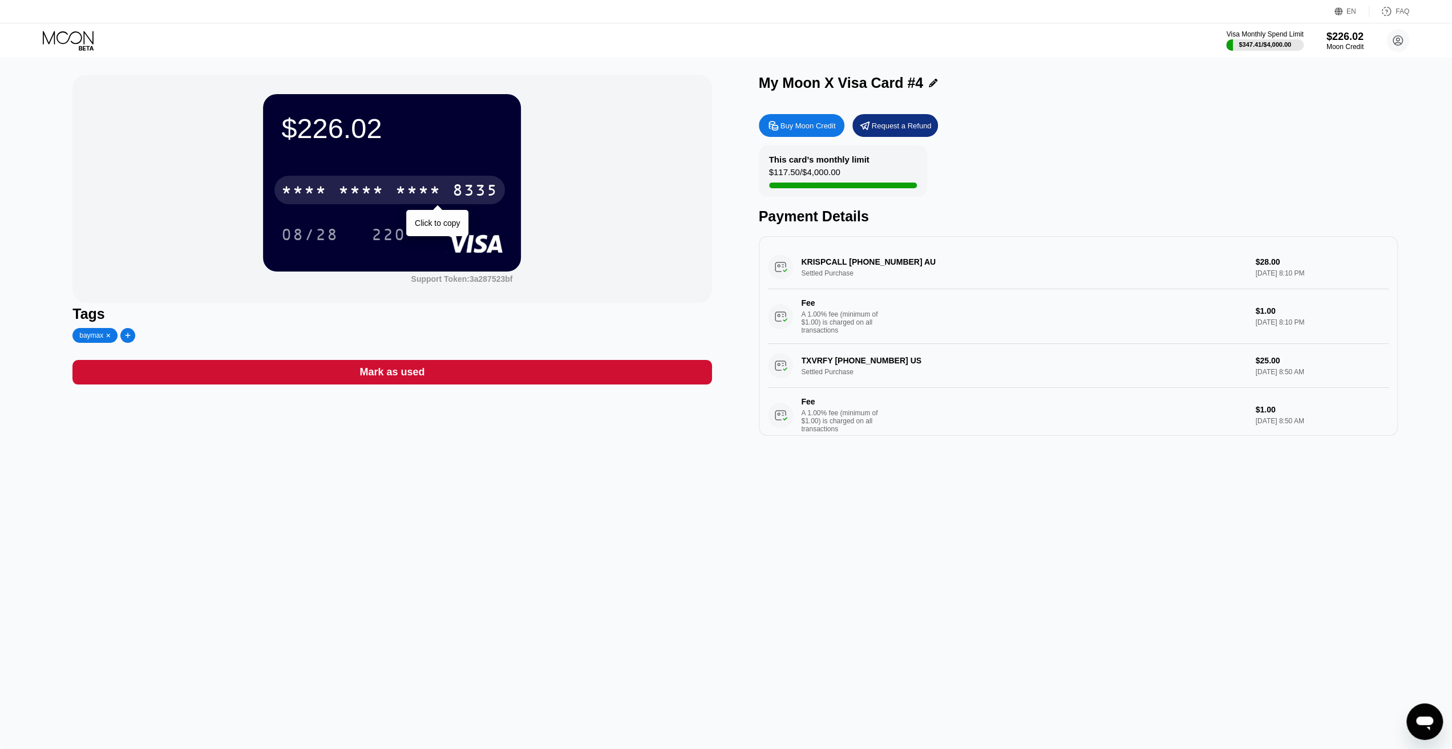
click at [429, 195] on div "* * * *" at bounding box center [418, 192] width 46 height 18
drag, startPoint x: 751, startPoint y: 643, endPoint x: 740, endPoint y: 608, distance: 37.5
click at [751, 640] on div "$226.02 4513 6500 2462 8335 08/28 220 Support Token: 3a287523bf Tags baymax Mar…" at bounding box center [726, 403] width 1452 height 691
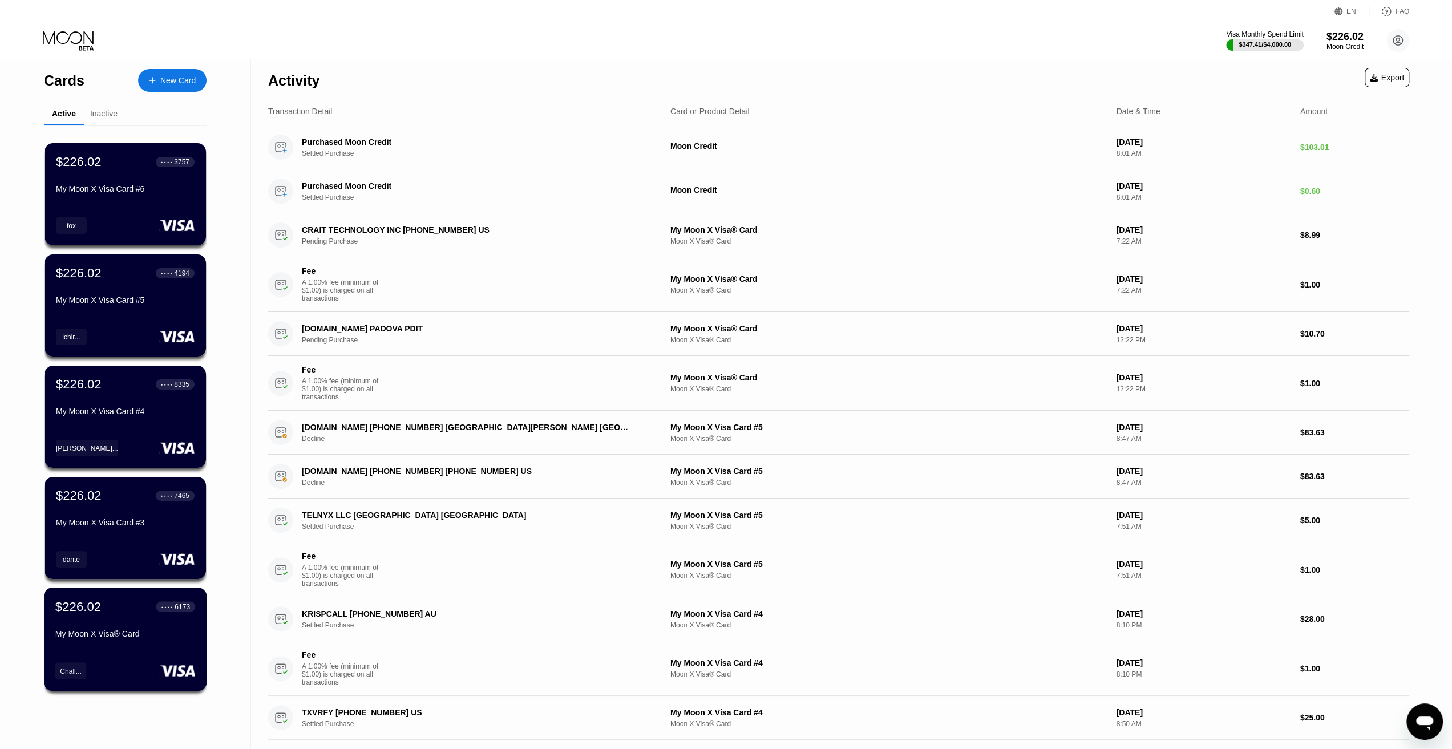
click at [102, 649] on div "$226.02 ● ● ● ● 6173 My Moon X Visa® Card Chall..." at bounding box center [125, 639] width 163 height 103
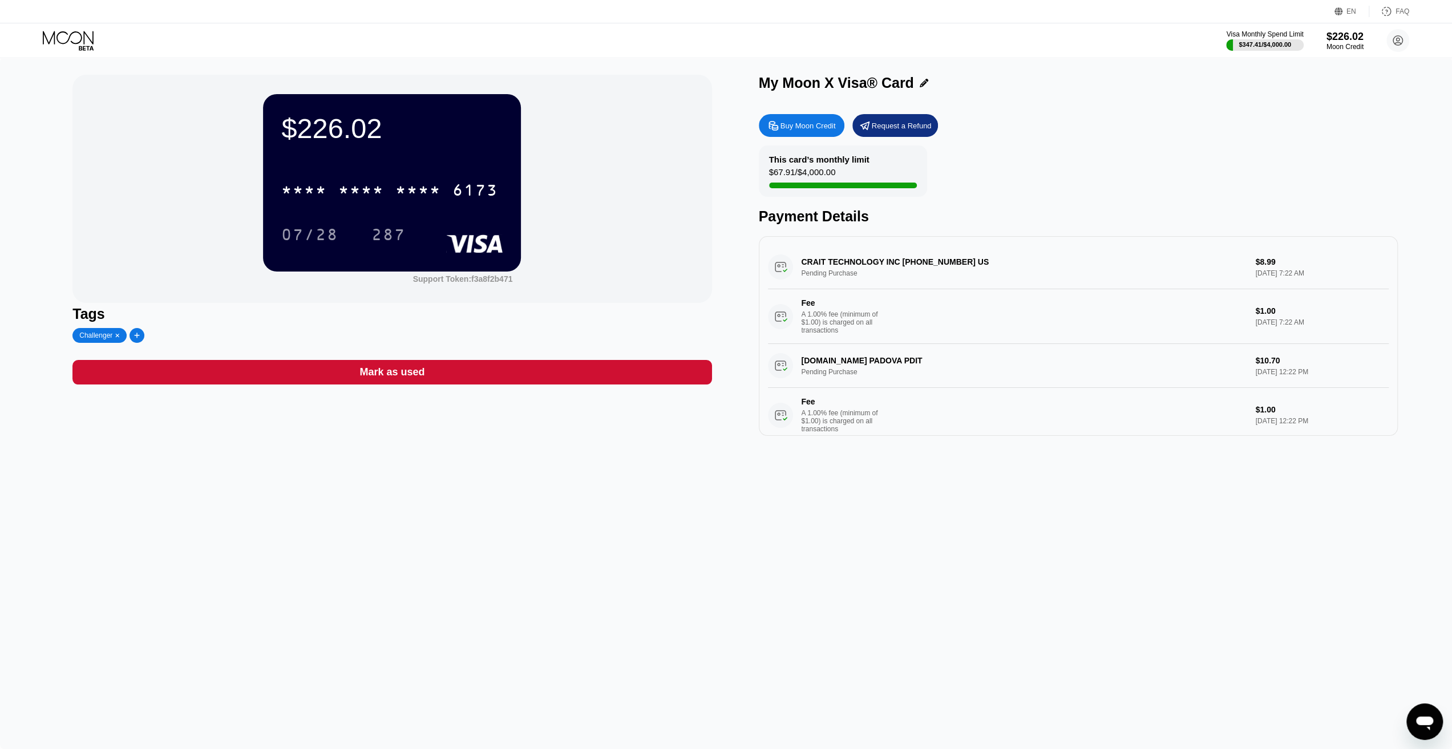
drag, startPoint x: 993, startPoint y: 269, endPoint x: 1028, endPoint y: 266, distance: 35.5
click at [1029, 272] on div "CRAIT TECHNOLOGY INC [PHONE_NUMBER] US Pending Purchase $8.99 [DATE] 7:22 AM Fe…" at bounding box center [1078, 294] width 621 height 99
click at [489, 525] on div "$226.02 * * * * * * * * * * * * 6173 07/28 287 Support Token: f3a8f2b471 Tags C…" at bounding box center [726, 403] width 1452 height 691
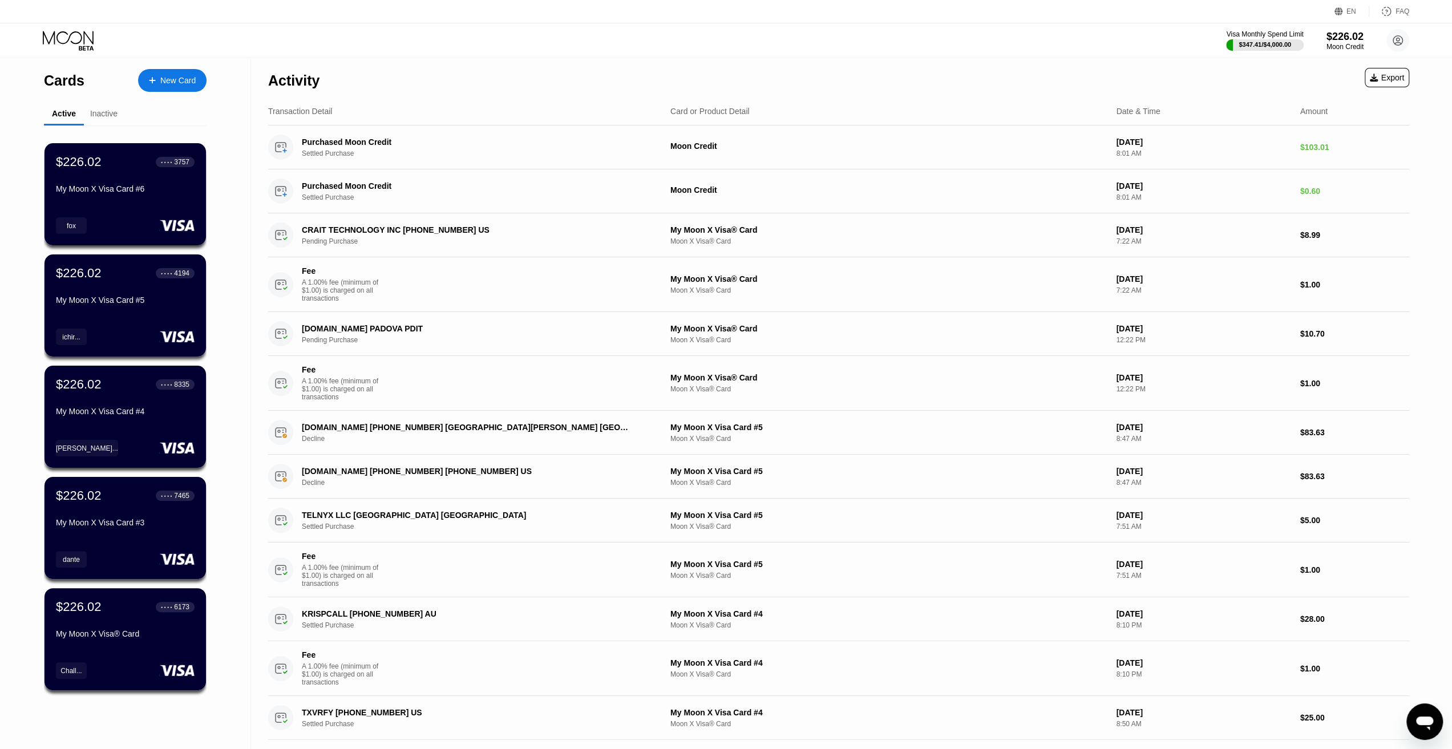
click at [609, 51] on div "Visa Monthly Spend Limit $347.41 / $4,000.00 $226.02 Moon Credit [PERSON_NAME] …" at bounding box center [726, 40] width 1452 height 34
